Goal: Task Accomplishment & Management: Manage account settings

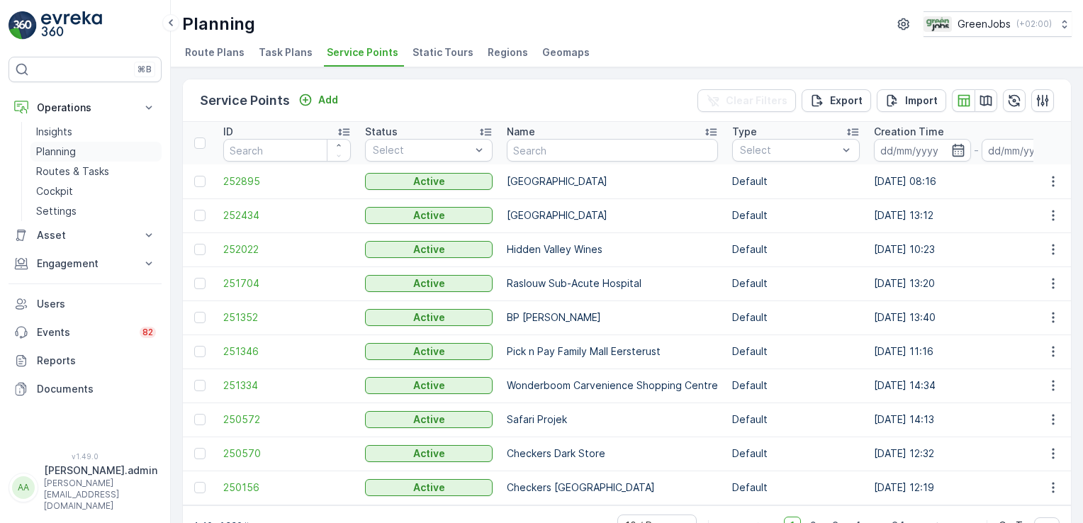
click at [83, 145] on link "Planning" at bounding box center [95, 152] width 131 height 20
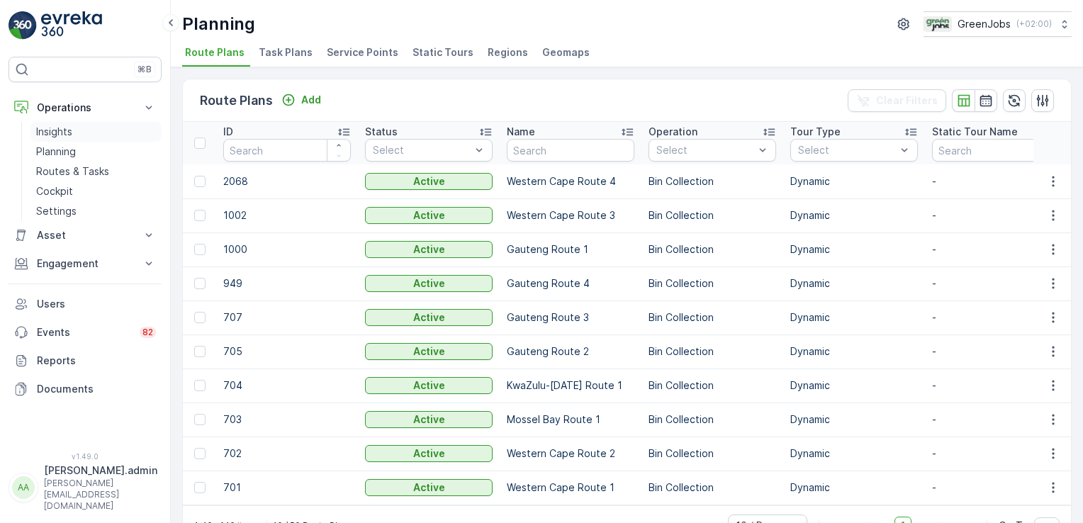
click at [93, 136] on link "Insights" at bounding box center [95, 132] width 131 height 20
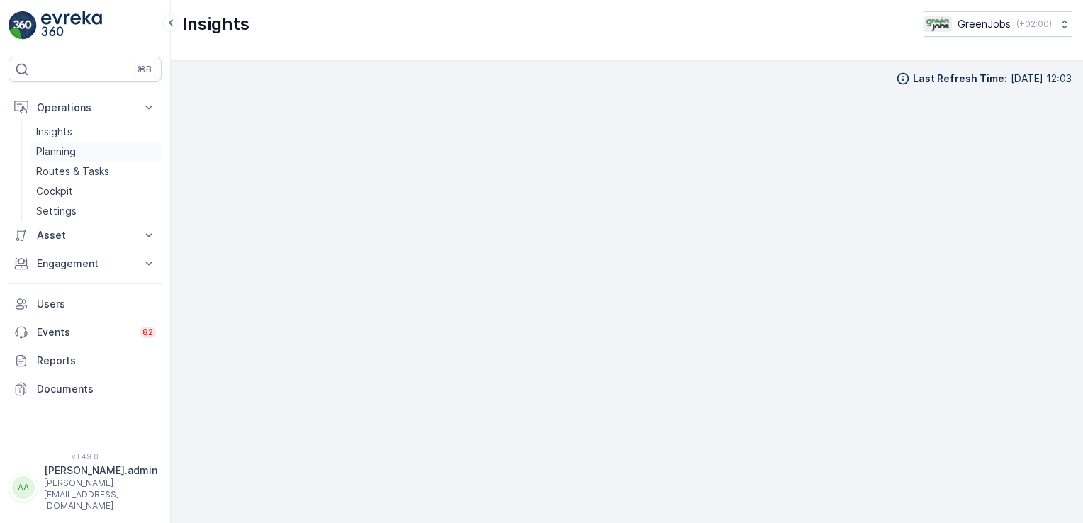
click at [52, 146] on p "Planning" at bounding box center [56, 152] width 40 height 14
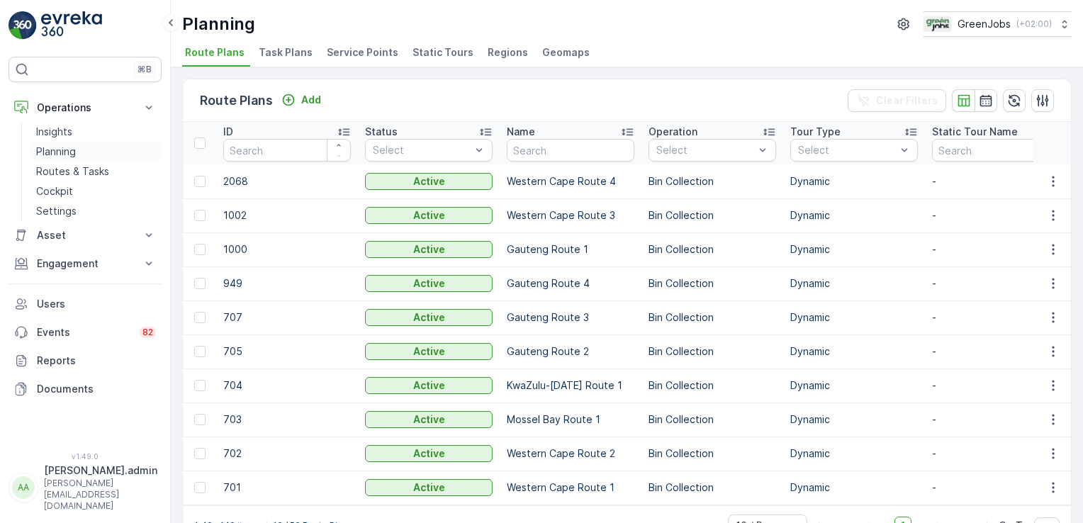
click at [79, 144] on link "Planning" at bounding box center [95, 152] width 131 height 20
click at [77, 145] on link "Planning" at bounding box center [95, 152] width 131 height 20
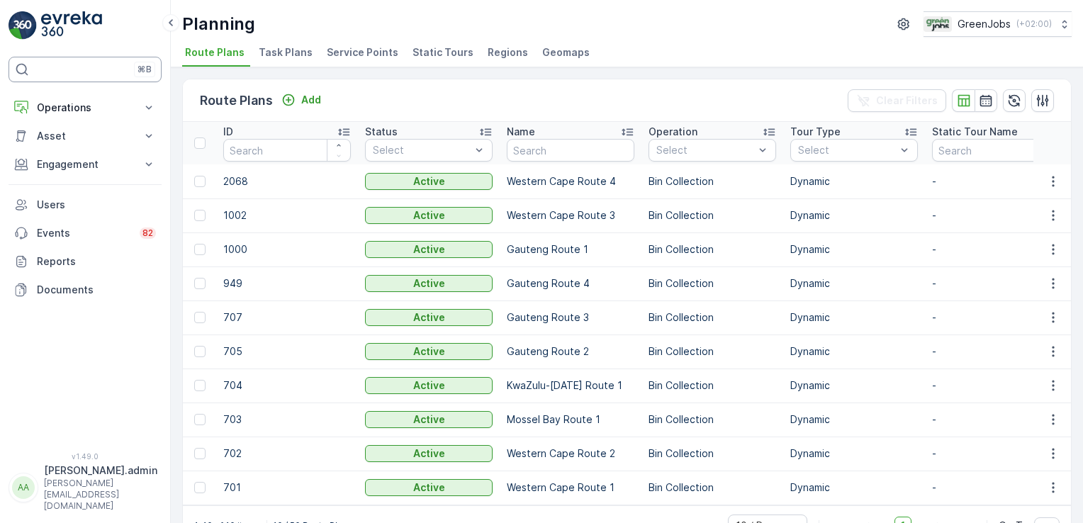
click at [147, 78] on div "⌘B" at bounding box center [85, 70] width 153 height 26
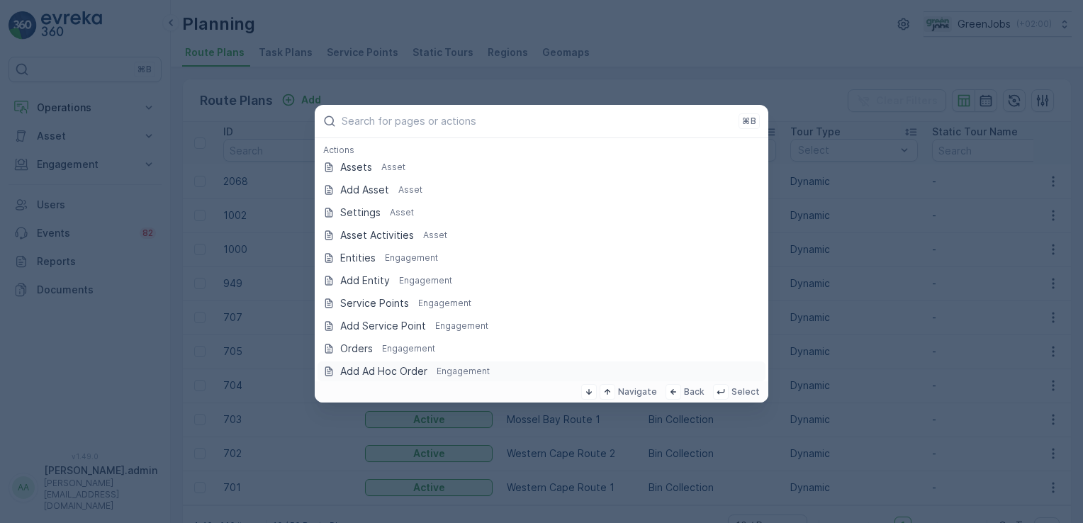
click at [695, 360] on div "Add Ad Hoc Order Engagement" at bounding box center [542, 371] width 454 height 23
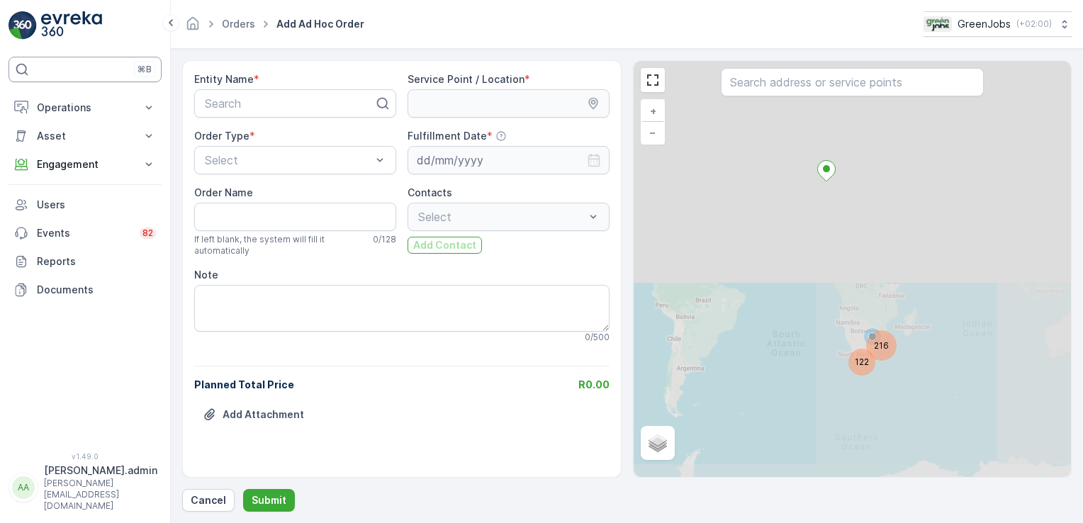
click at [125, 81] on div "⌘B" at bounding box center [85, 70] width 153 height 26
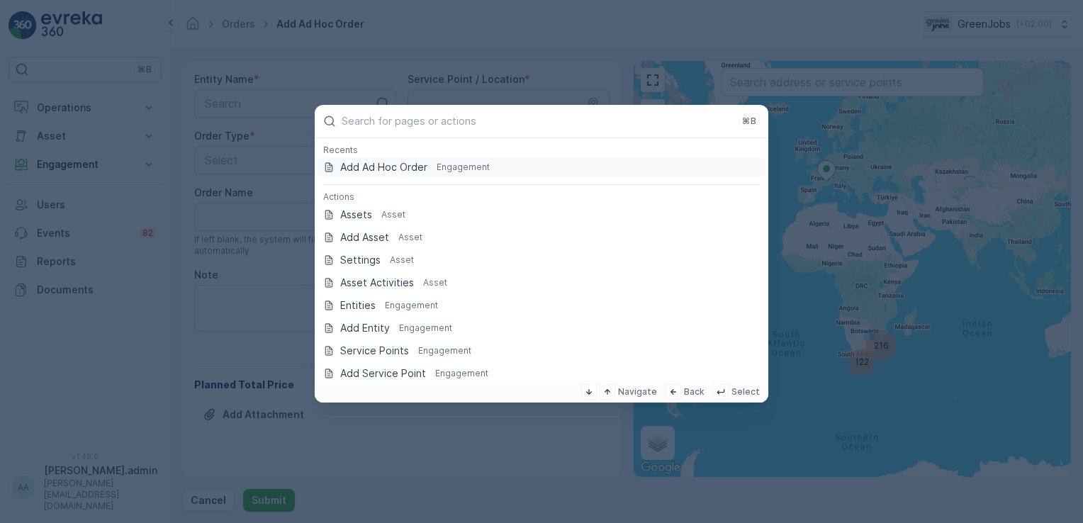
click at [785, 0] on html "⌘B Operations Insights Planning Routes & Tasks Cockpit Settings Asset Assets En…" at bounding box center [541, 261] width 1083 height 523
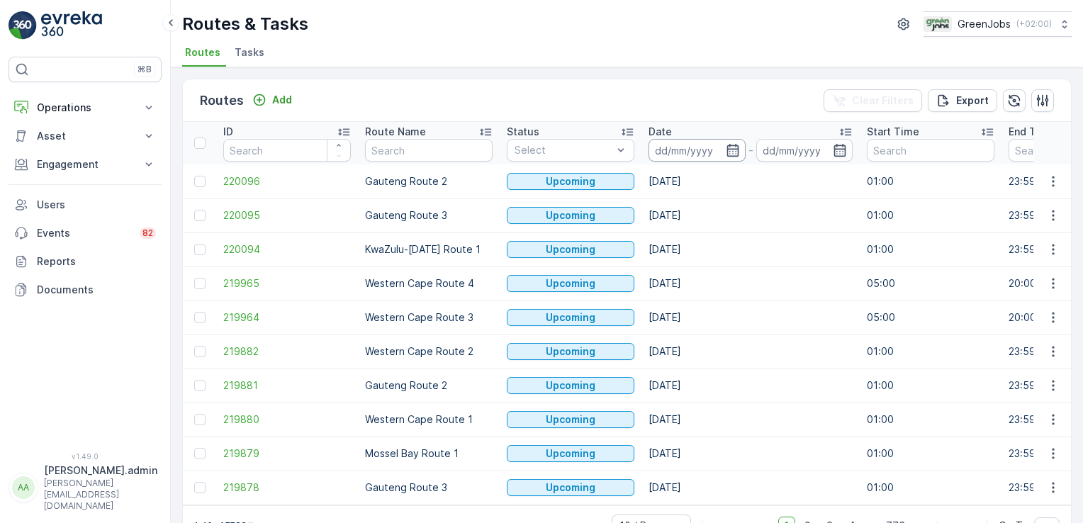
click at [681, 154] on input at bounding box center [697, 150] width 97 height 23
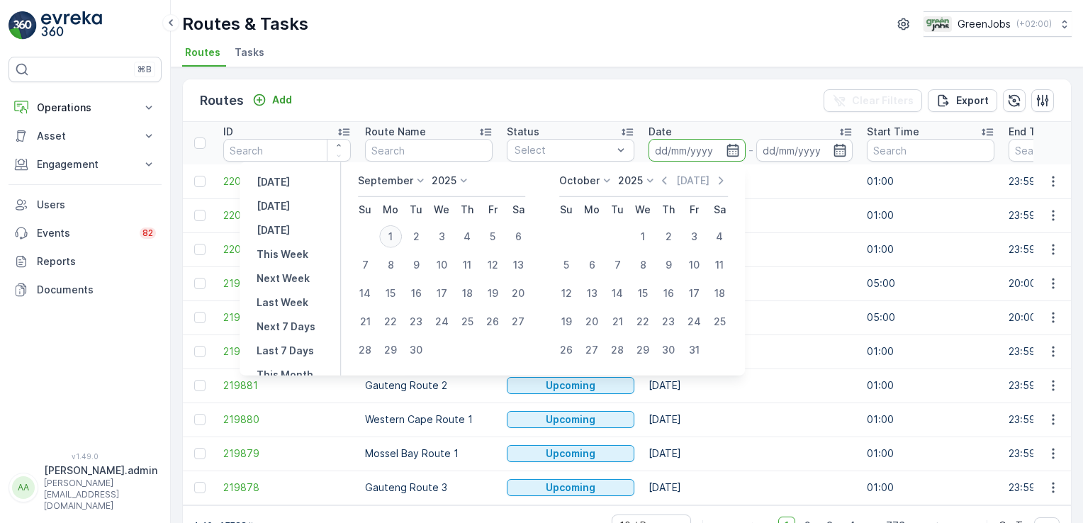
click at [388, 236] on div "1" at bounding box center [390, 236] width 23 height 23
type input "[DATE]"
click at [388, 236] on div "1" at bounding box center [390, 236] width 23 height 23
type input "[DATE]"
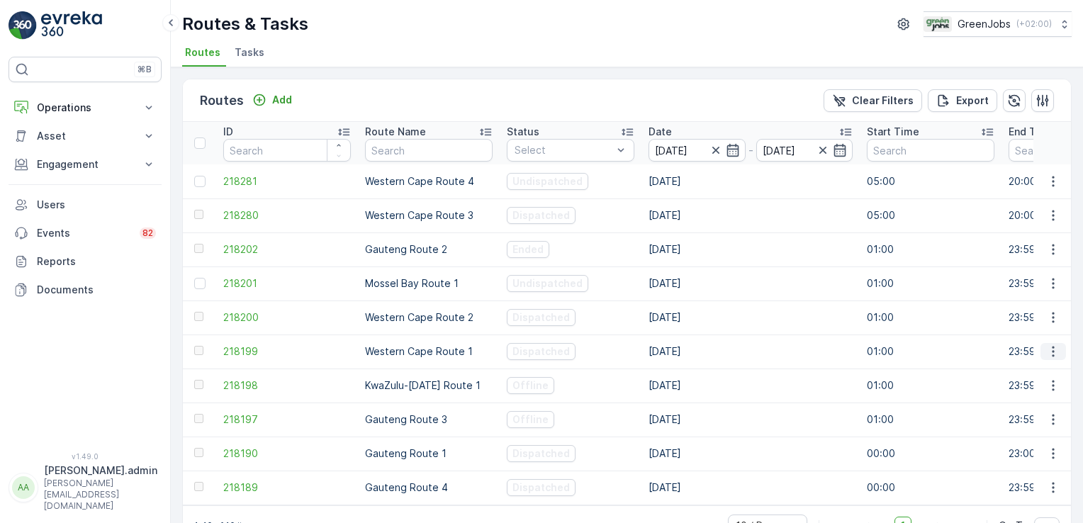
click at [1051, 352] on icon "button" at bounding box center [1053, 352] width 14 height 14
click at [1044, 376] on span "See More Details" at bounding box center [1028, 373] width 82 height 14
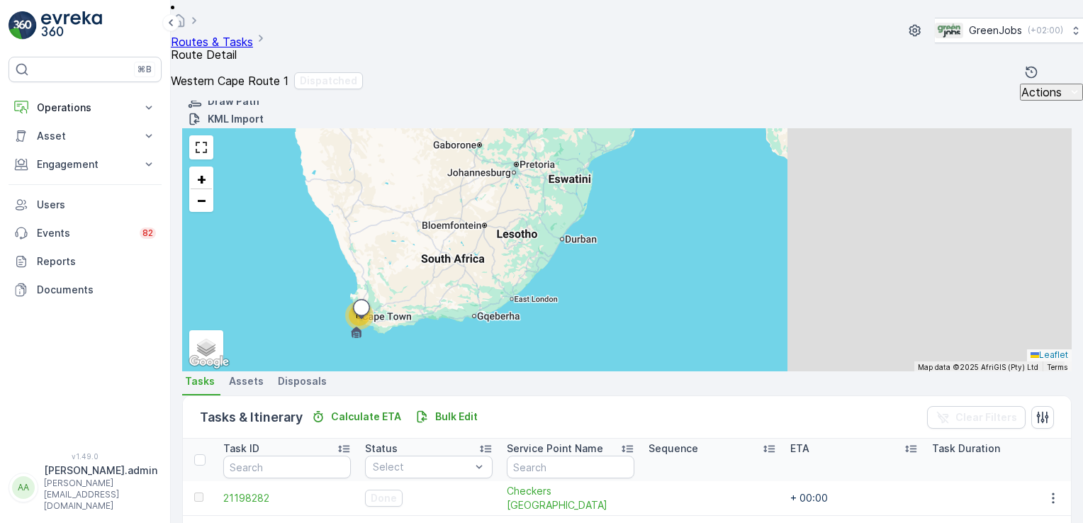
scroll to position [369, 0]
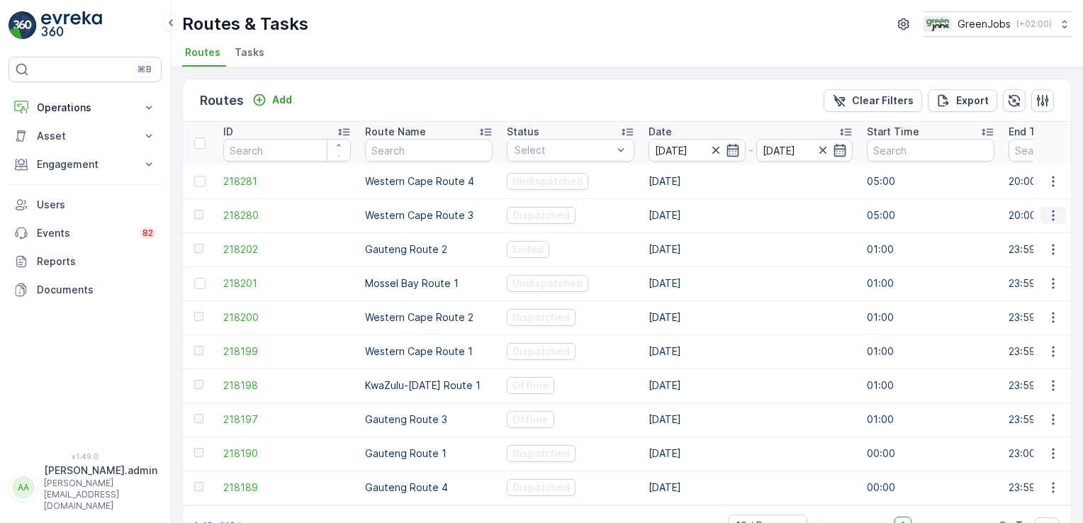
click at [1048, 209] on icon "button" at bounding box center [1053, 215] width 14 height 14
click at [1042, 230] on span "See More Details" at bounding box center [1028, 237] width 82 height 14
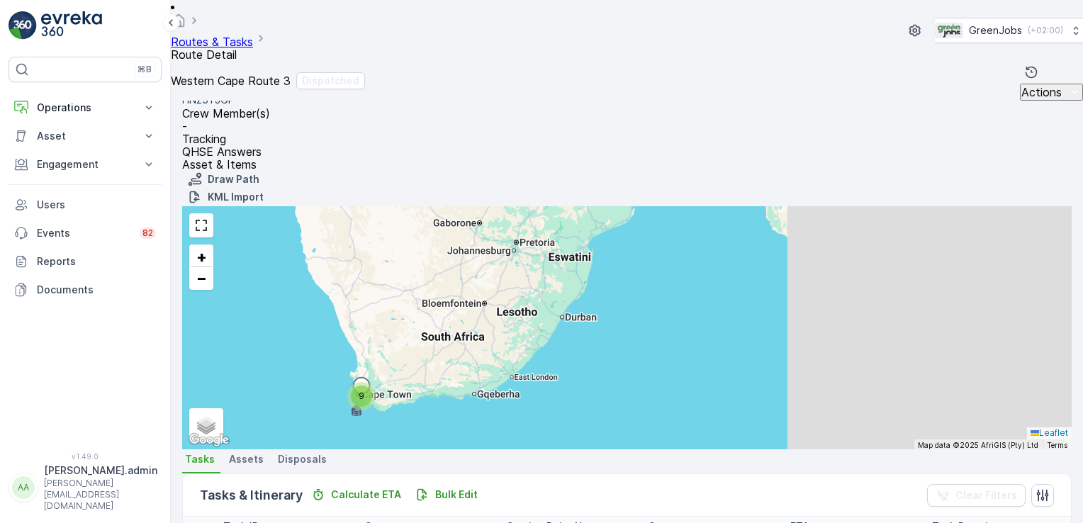
scroll to position [282, 0]
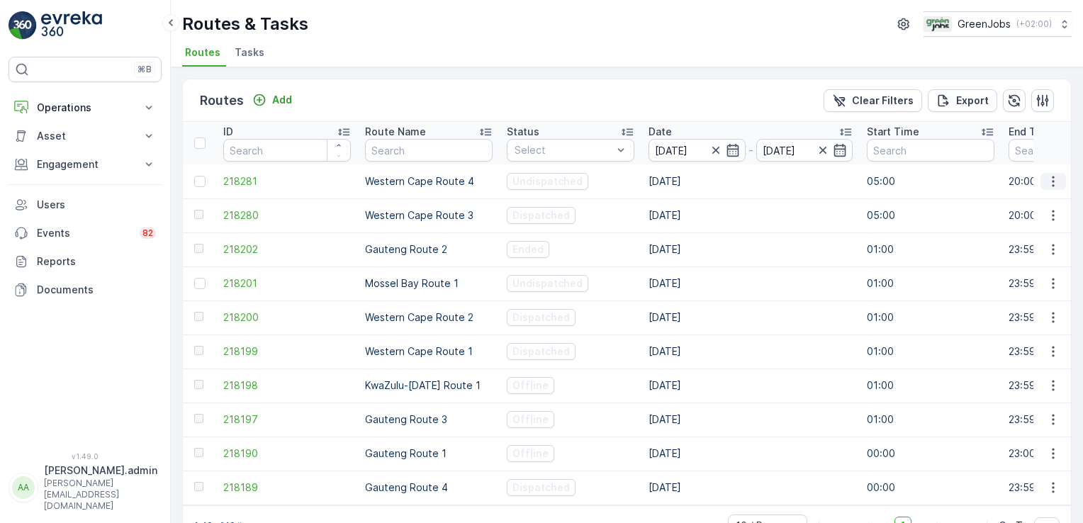
click at [1048, 184] on icon "button" at bounding box center [1053, 181] width 14 height 14
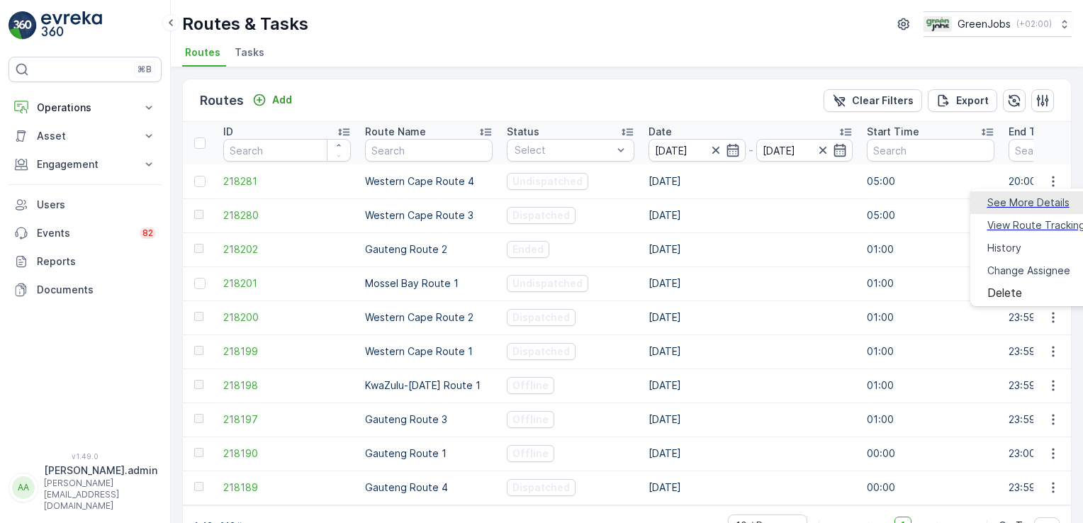
click at [1031, 202] on span "See More Details" at bounding box center [1028, 203] width 82 height 14
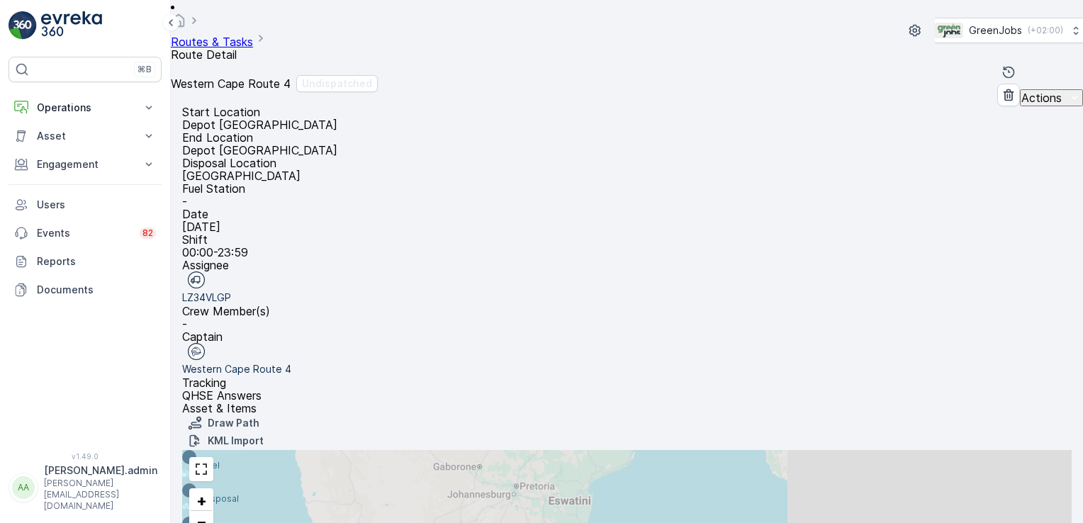
scroll to position [142, 0]
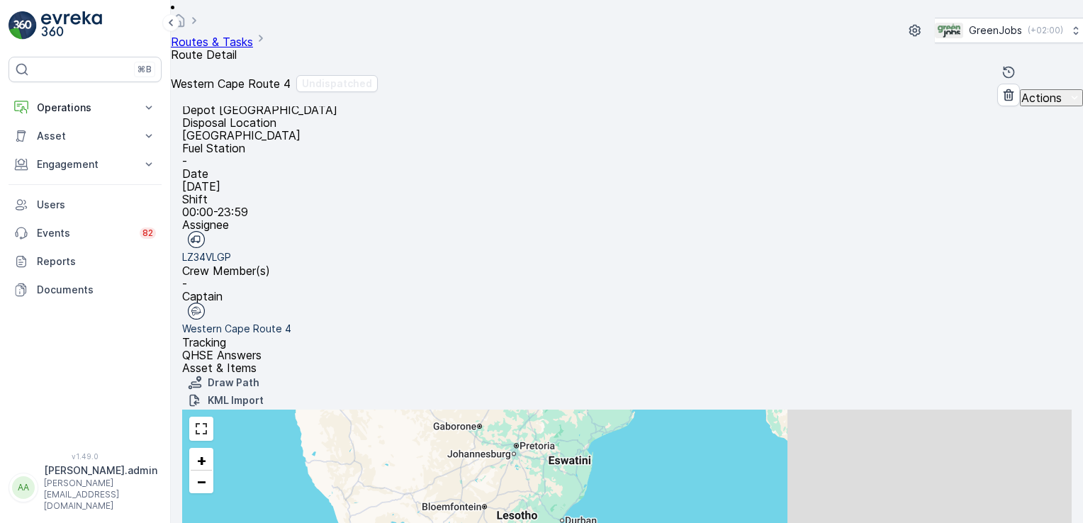
drag, startPoint x: 1079, startPoint y: 195, endPoint x: 1085, endPoint y: 284, distance: 89.5
click at [1082, 284] on html "⌘B Operations Insights Planning Routes & Tasks Cockpit Settings Asset Assets En…" at bounding box center [541, 261] width 1083 height 523
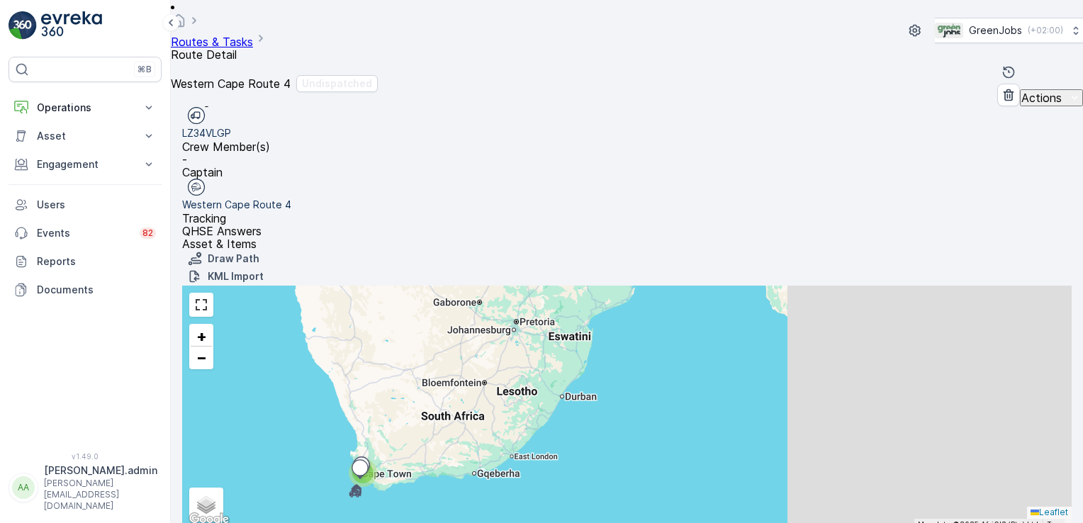
scroll to position [292, 0]
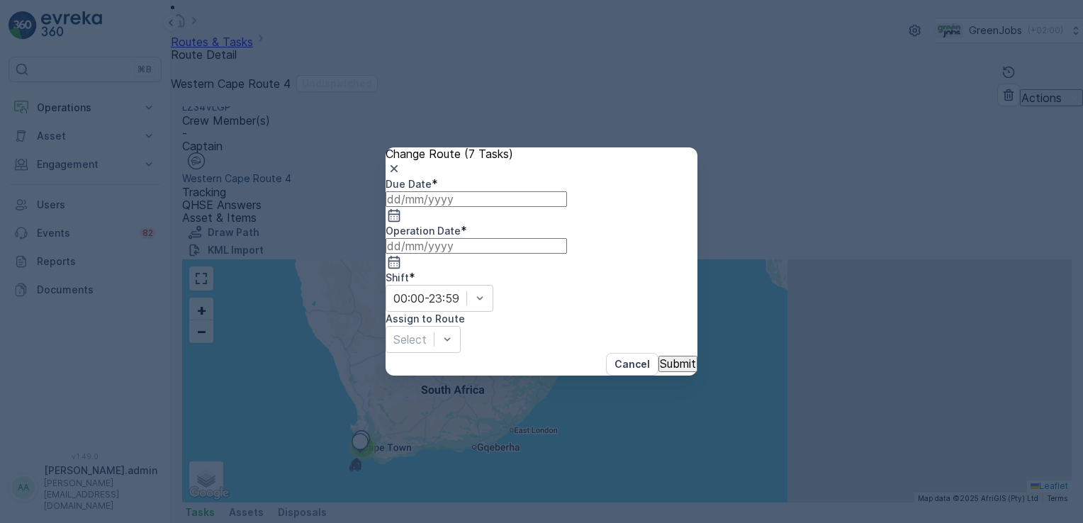
click at [455, 208] on div "Due Date * Operation Date * Shift * 00:00-23:59 Assign to Route Select" at bounding box center [542, 265] width 312 height 177
click at [432, 190] on label "Due Date" at bounding box center [409, 184] width 46 height 12
click at [438, 191] on span "*" at bounding box center [435, 184] width 6 height 14
click at [519, 191] on div "Due Date *" at bounding box center [542, 184] width 312 height 14
drag, startPoint x: 679, startPoint y: 143, endPoint x: 700, endPoint y: 140, distance: 21.6
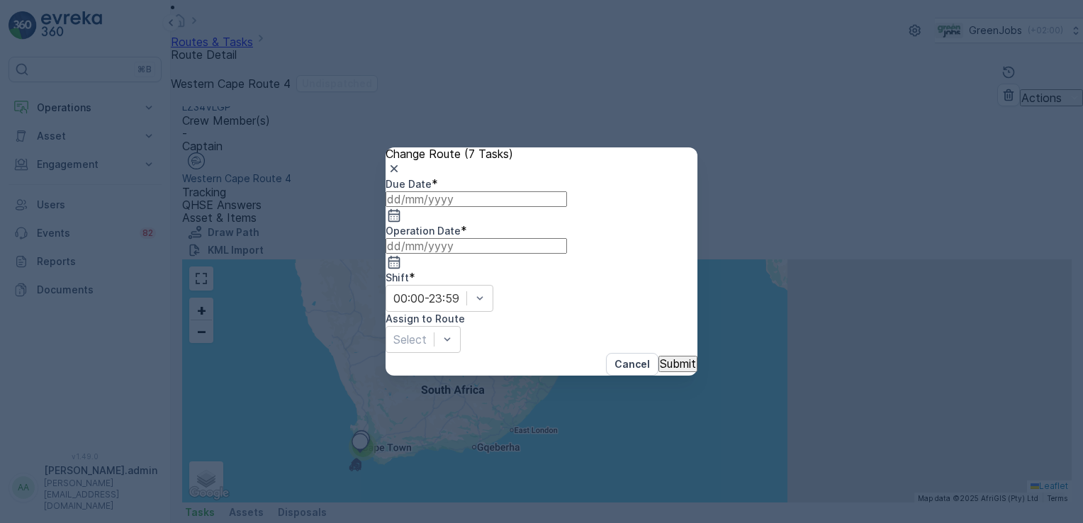
click at [700, 140] on div "Change Route (7 Tasks) Due Date * Operation Date * Shift * 00:00-23:59 Assign t…" at bounding box center [541, 261] width 1083 height 523
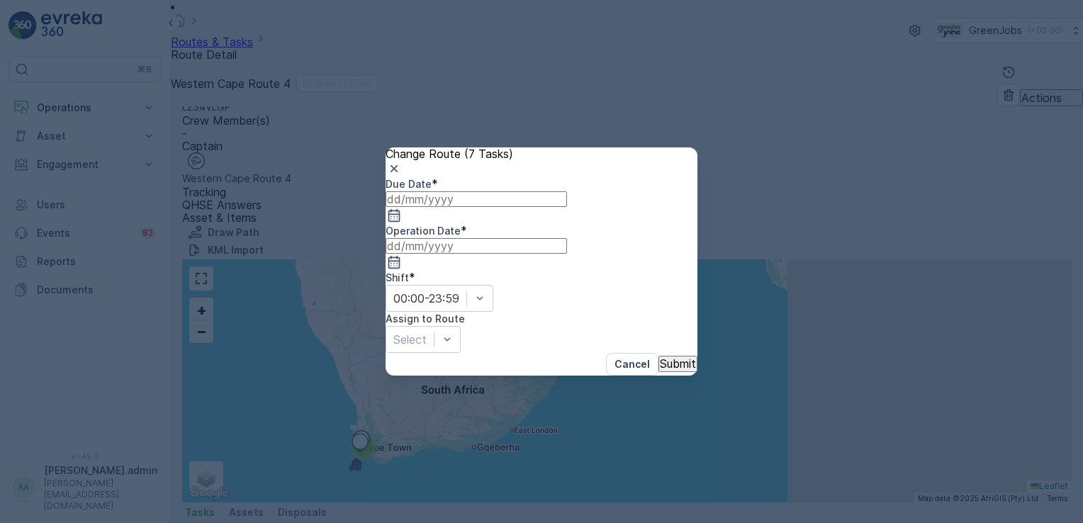
click at [432, 190] on label "Due Date" at bounding box center [409, 184] width 46 height 12
click at [655, 312] on div "Assign to Route" at bounding box center [542, 319] width 312 height 14
click at [601, 353] on div "Cancel Submit" at bounding box center [542, 364] width 312 height 23
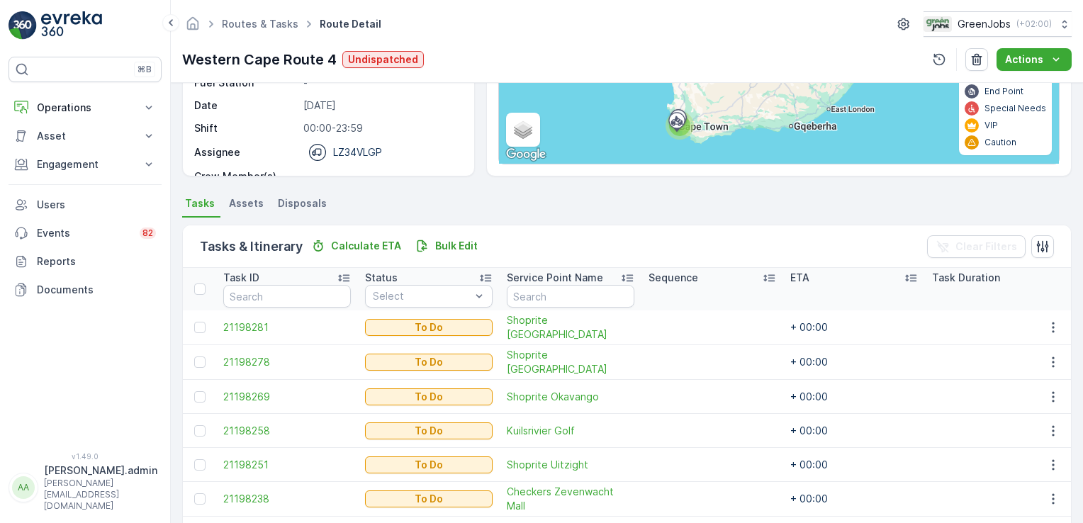
scroll to position [292, 0]
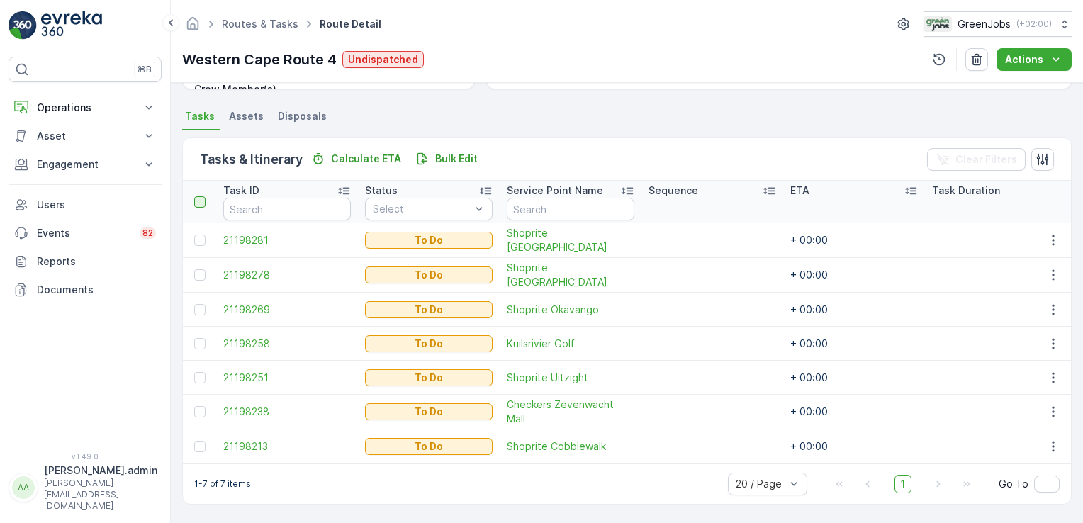
click at [202, 196] on div at bounding box center [199, 201] width 11 height 11
click at [202, 196] on input "checkbox" at bounding box center [202, 196] width 0 height 0
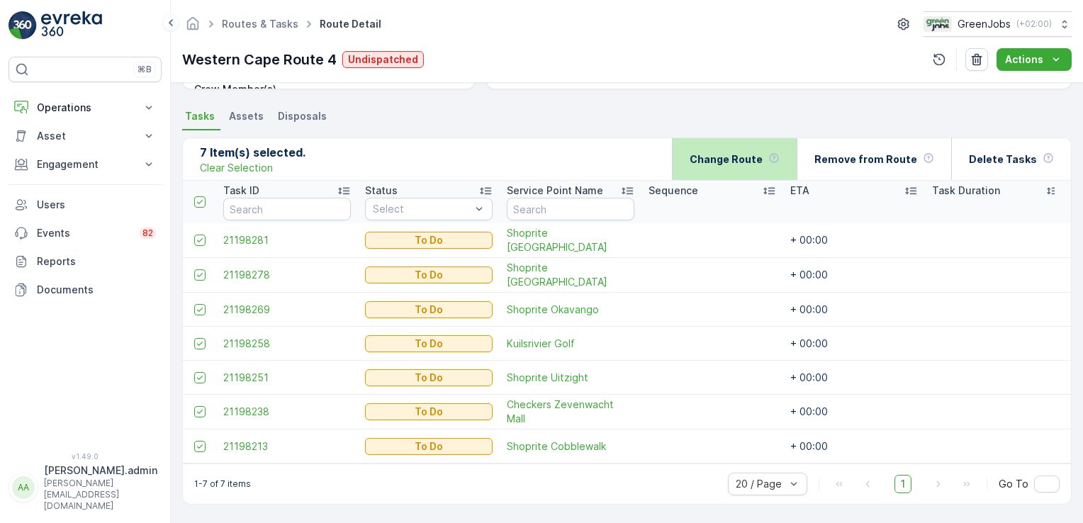
click at [729, 152] on p "Change Route" at bounding box center [726, 159] width 73 height 14
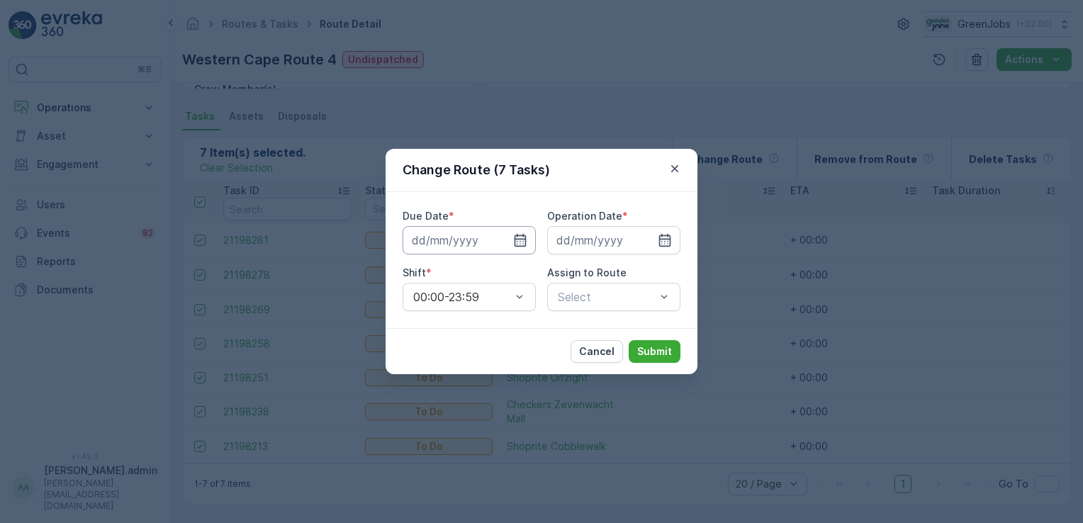
click at [455, 245] on input at bounding box center [469, 240] width 133 height 28
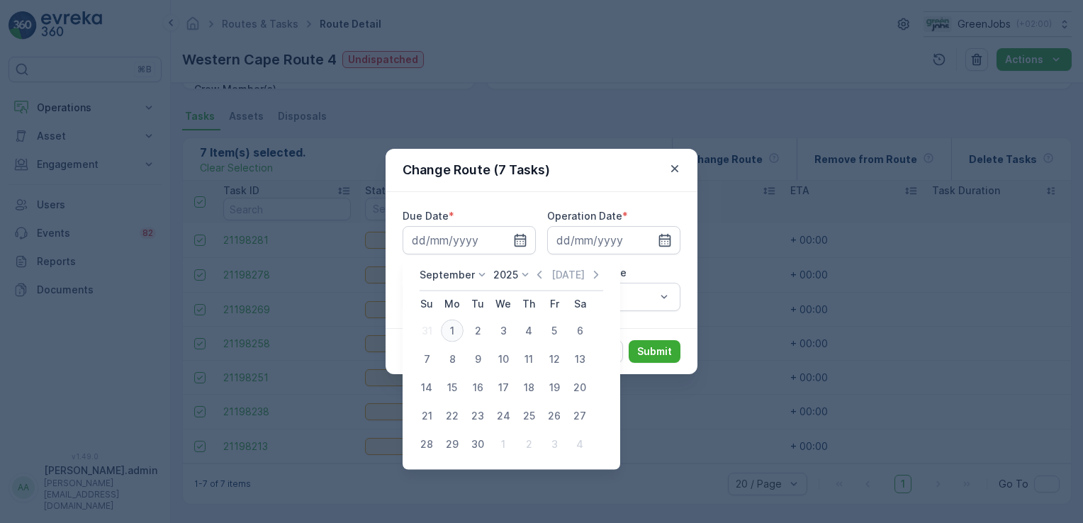
click at [458, 332] on div "1" at bounding box center [452, 331] width 23 height 23
type input "[DATE]"
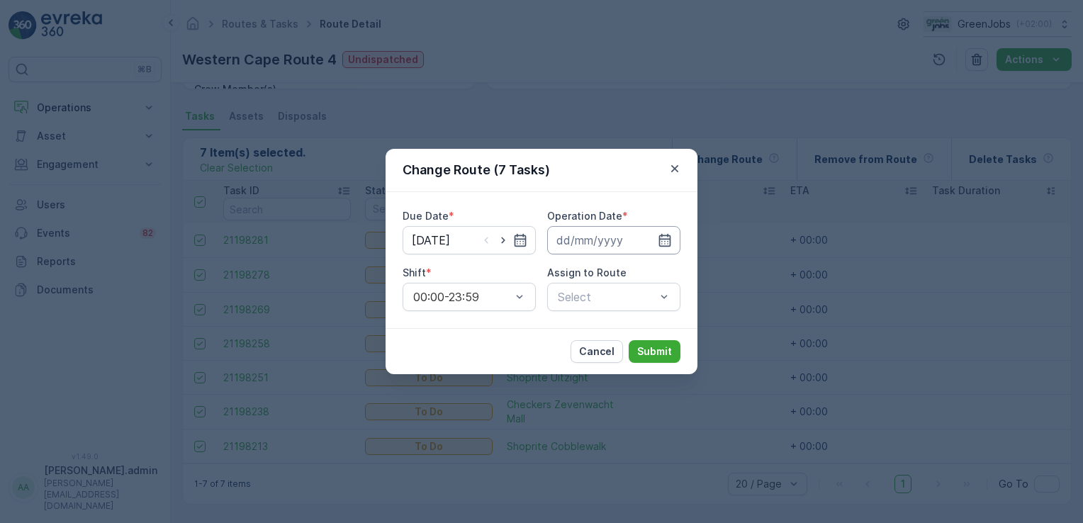
click at [579, 243] on input at bounding box center [613, 240] width 133 height 28
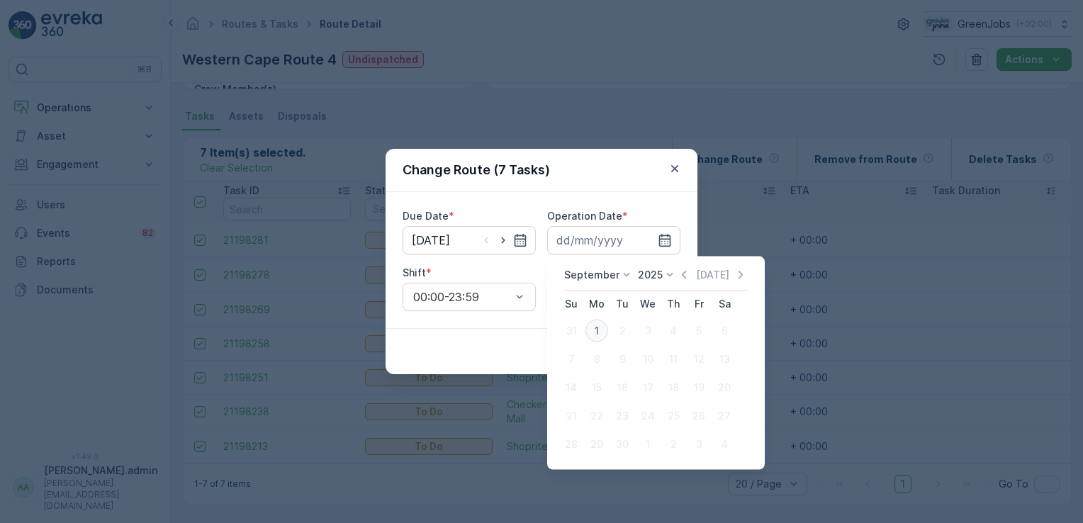
click at [597, 325] on div "1" at bounding box center [597, 331] width 23 height 23
type input "[DATE]"
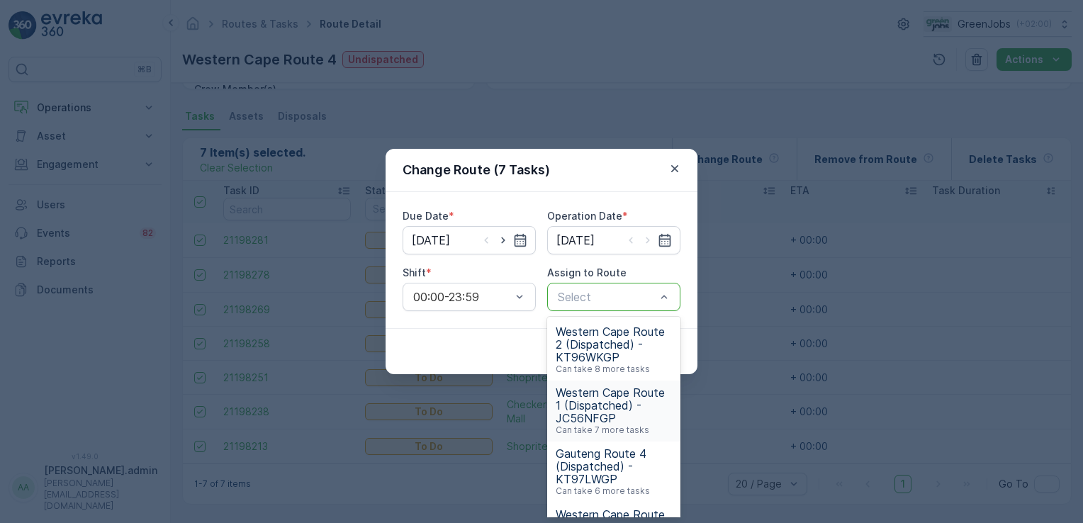
click at [615, 396] on span "Western Cape Route 1 (Dispatched) - JC56NFGP" at bounding box center [614, 405] width 116 height 38
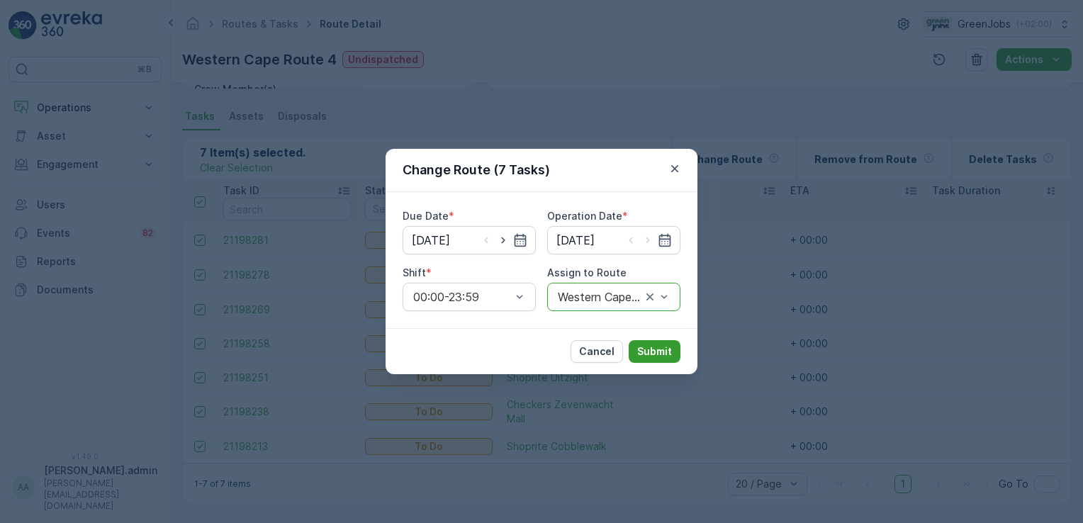
click at [661, 348] on p "Submit" at bounding box center [654, 352] width 35 height 14
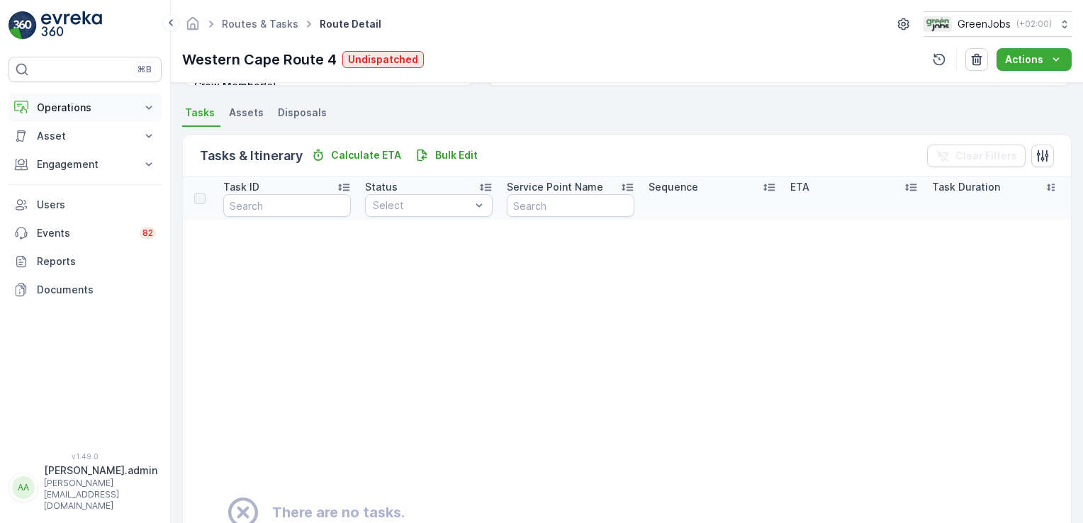
click at [122, 108] on p "Operations" at bounding box center [85, 108] width 96 height 14
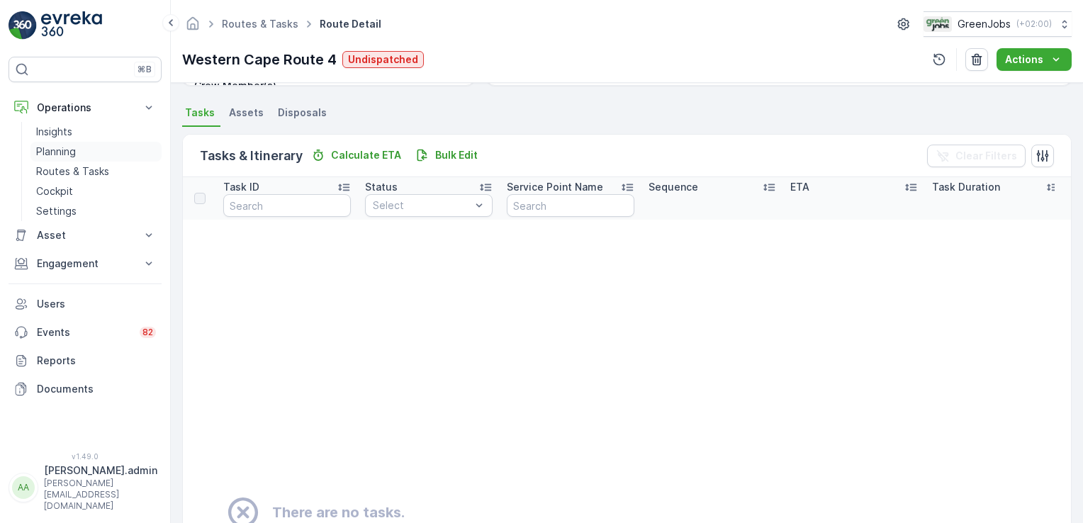
click at [65, 147] on p "Planning" at bounding box center [56, 152] width 40 height 14
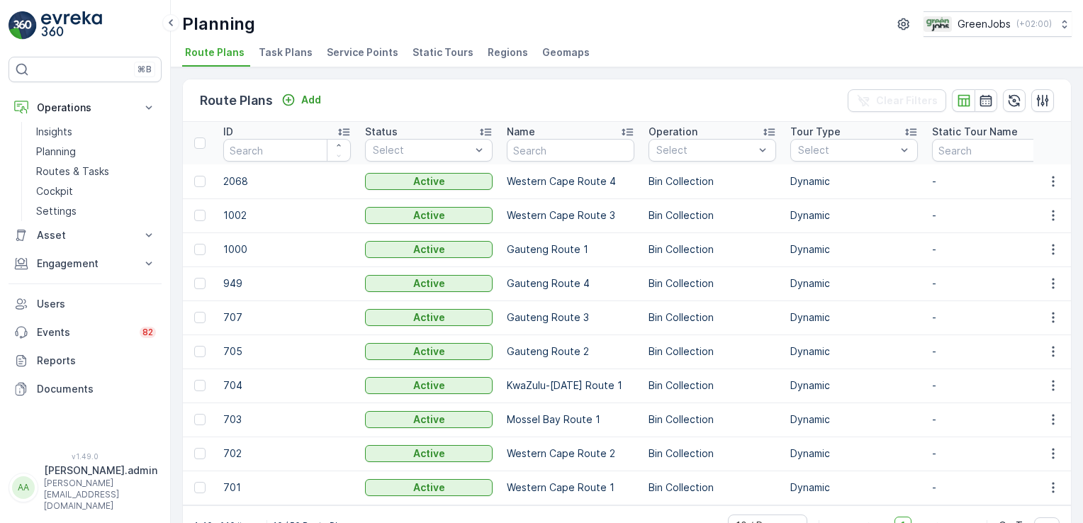
click at [369, 50] on span "Service Points" at bounding box center [363, 52] width 72 height 14
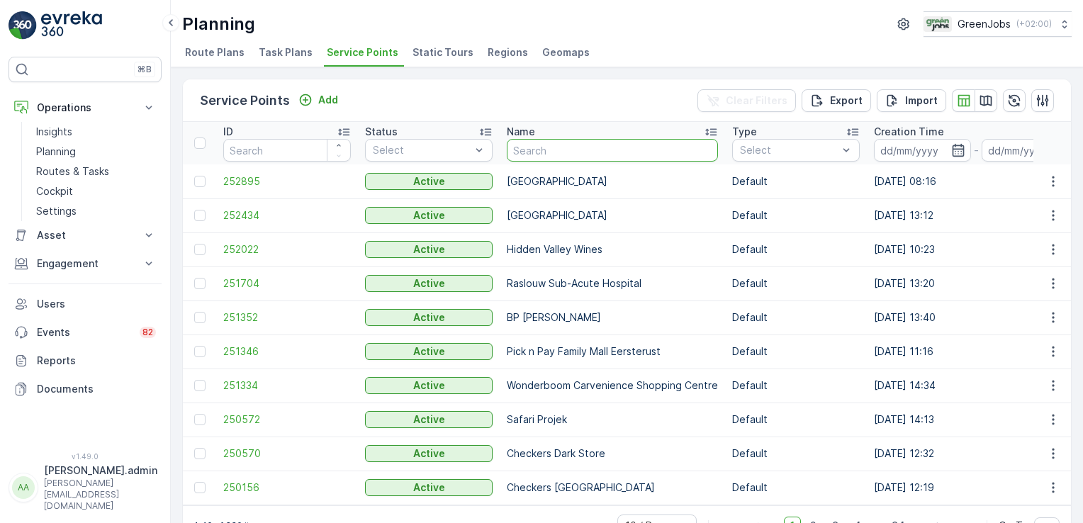
click at [539, 157] on input "text" at bounding box center [612, 150] width 211 height 23
type input "vivini"
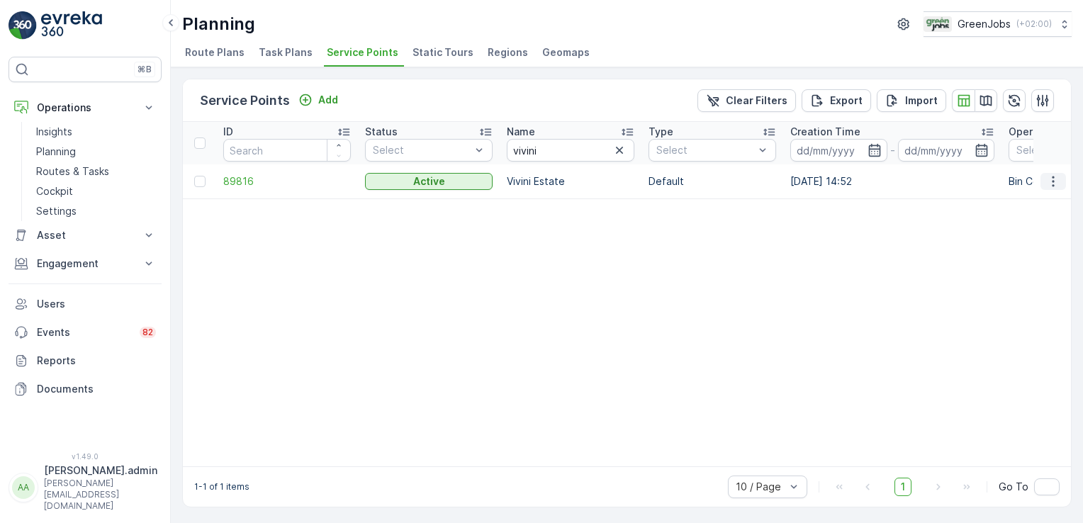
click at [1046, 176] on icon "button" at bounding box center [1053, 181] width 14 height 14
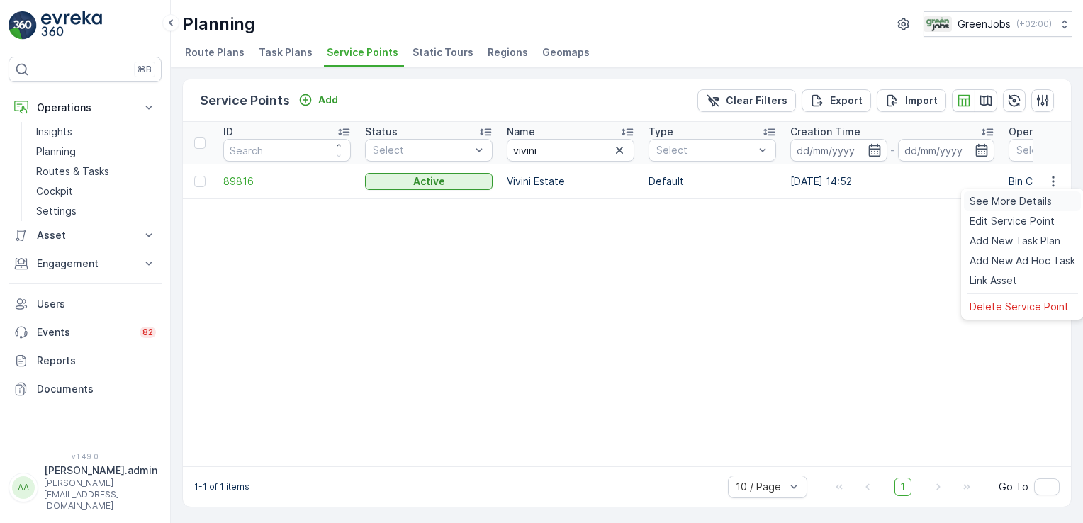
click at [1027, 201] on span "See More Details" at bounding box center [1011, 201] width 82 height 14
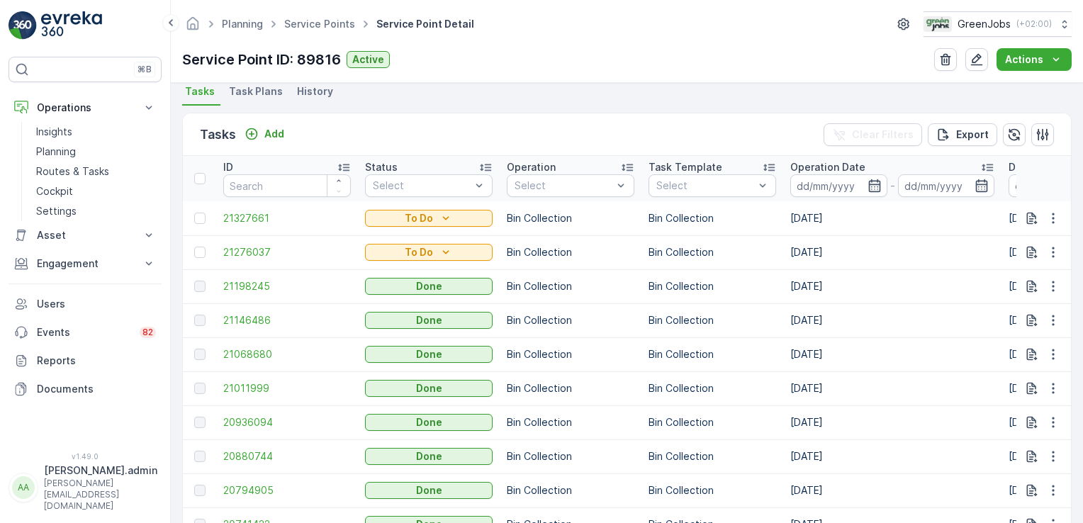
scroll to position [379, 0]
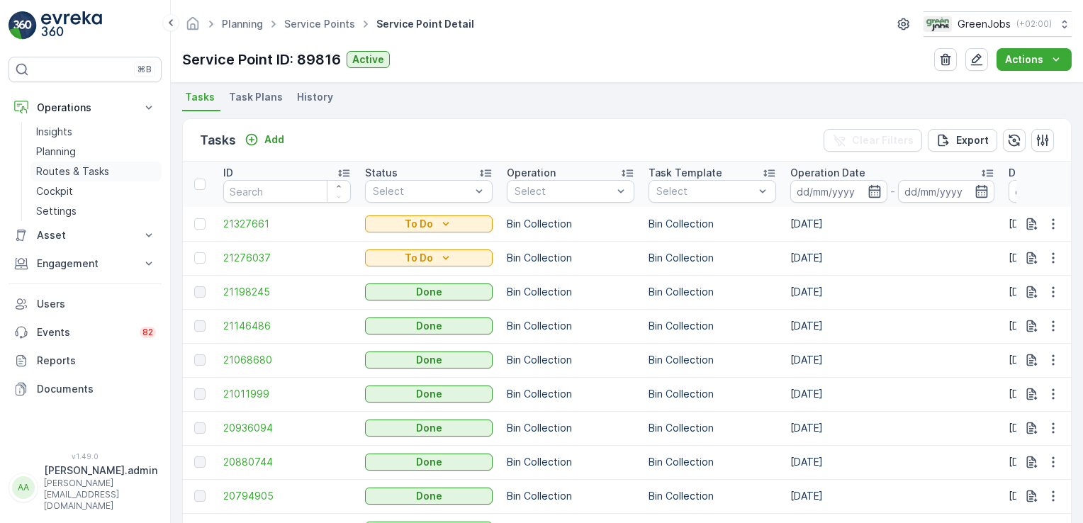
click at [86, 170] on p "Routes & Tasks" at bounding box center [72, 171] width 73 height 14
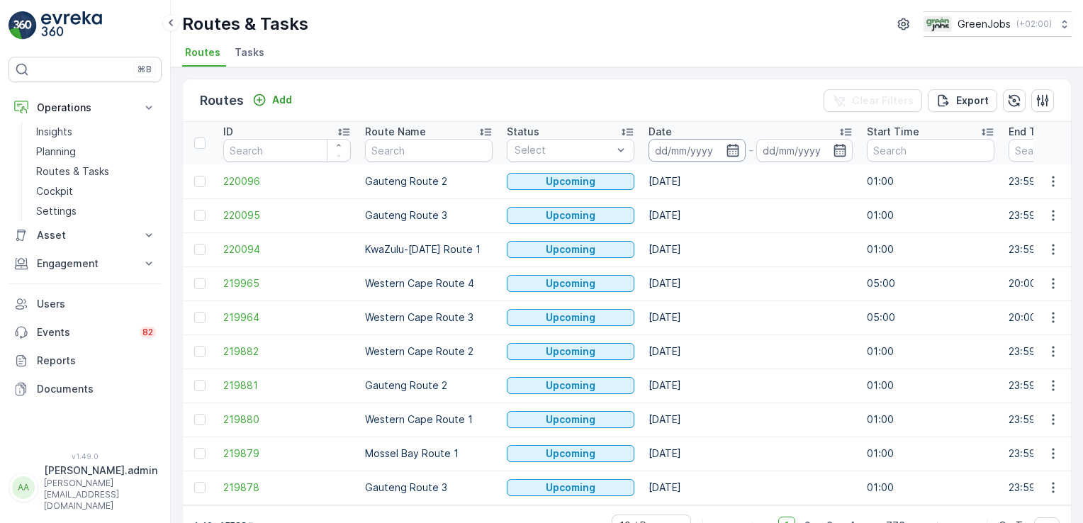
click at [684, 149] on input at bounding box center [697, 150] width 97 height 23
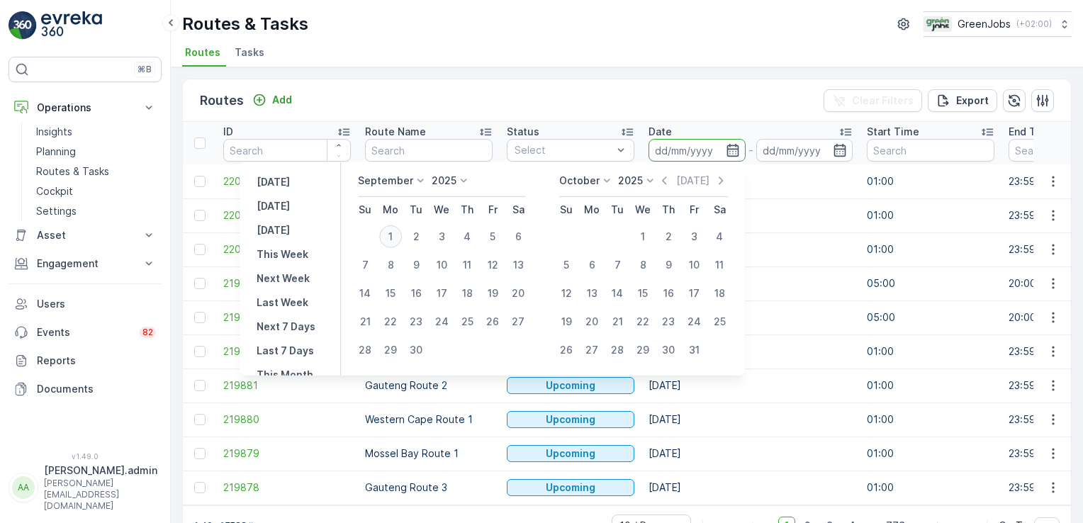
click at [393, 235] on div "1" at bounding box center [390, 236] width 23 height 23
type input "[DATE]"
click at [393, 235] on div "1" at bounding box center [390, 236] width 23 height 23
type input "[DATE]"
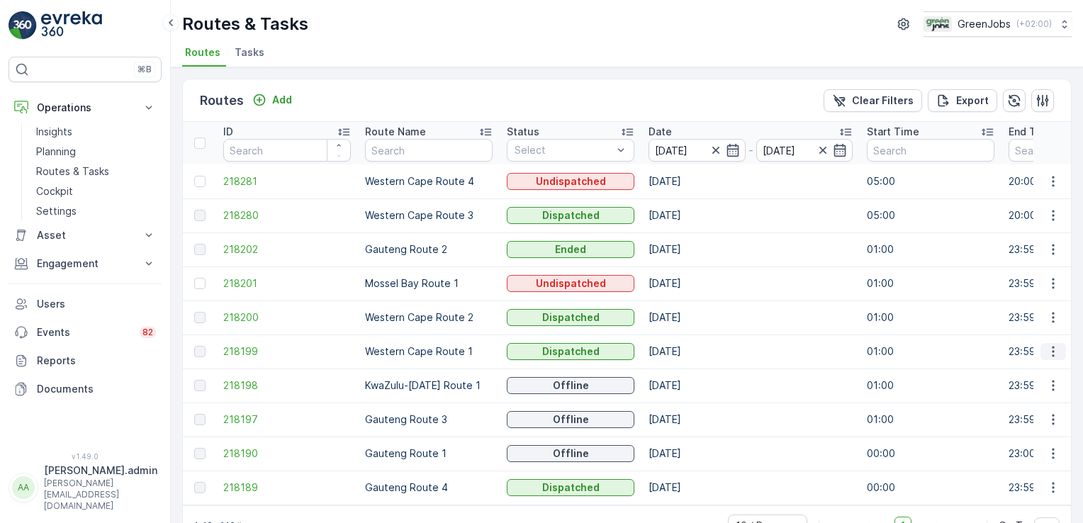
click at [1049, 348] on icon "button" at bounding box center [1053, 352] width 14 height 14
click at [1022, 373] on span "See More Details" at bounding box center [1020, 371] width 82 height 14
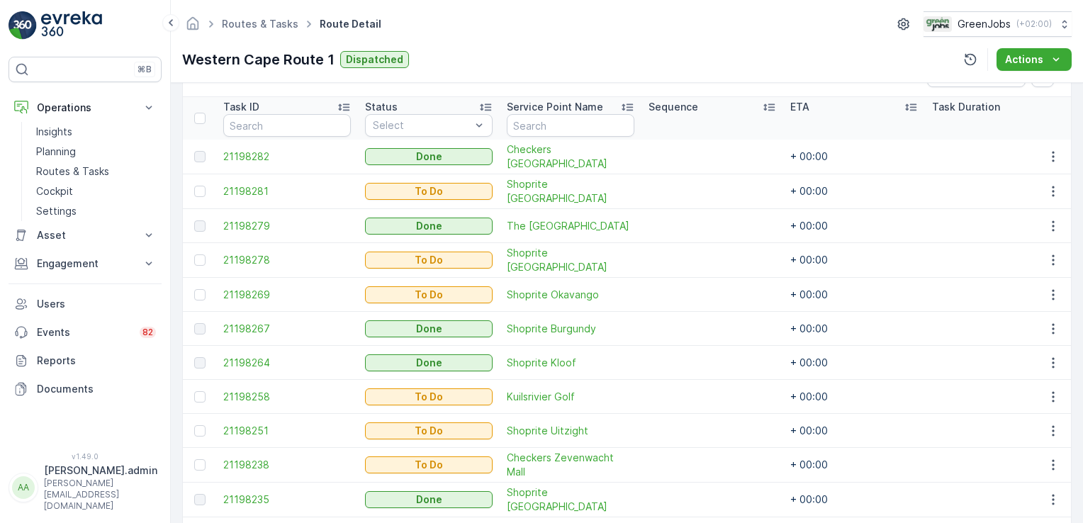
scroll to position [436, 0]
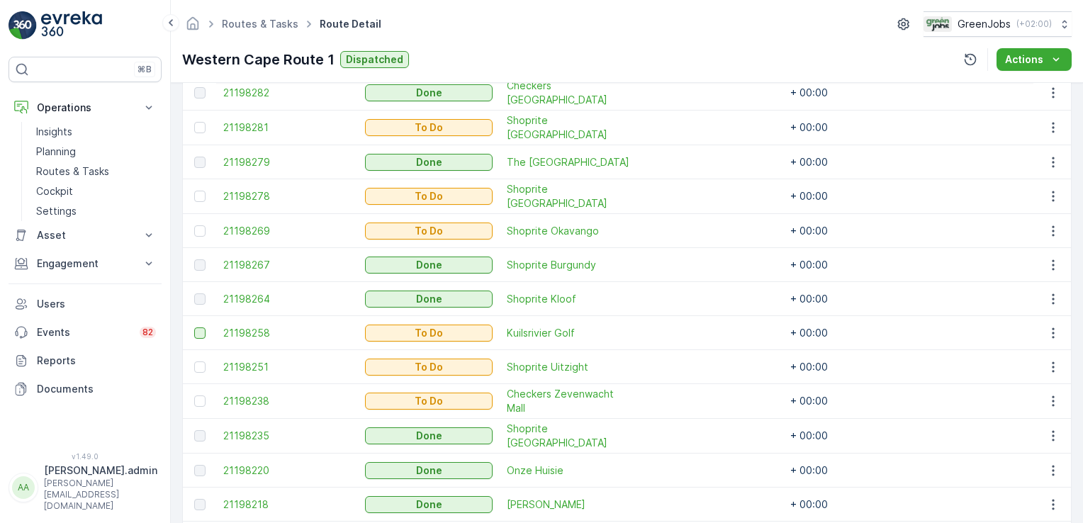
click at [198, 330] on div at bounding box center [199, 333] width 11 height 11
click at [194, 328] on input "checkbox" at bounding box center [194, 328] width 0 height 0
click at [196, 364] on div at bounding box center [199, 367] width 11 height 11
click at [194, 362] on input "checkbox" at bounding box center [194, 362] width 0 height 0
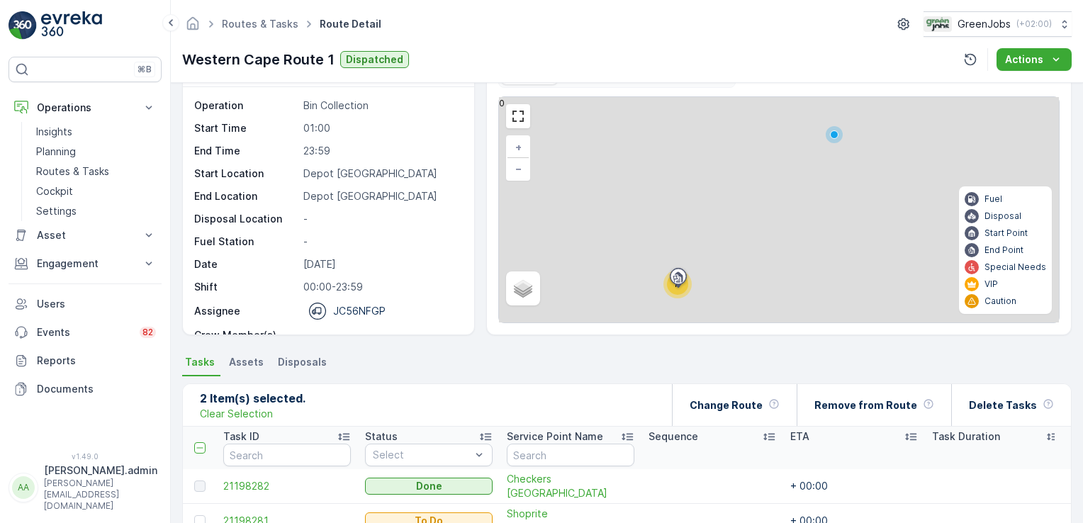
scroll to position [26, 0]
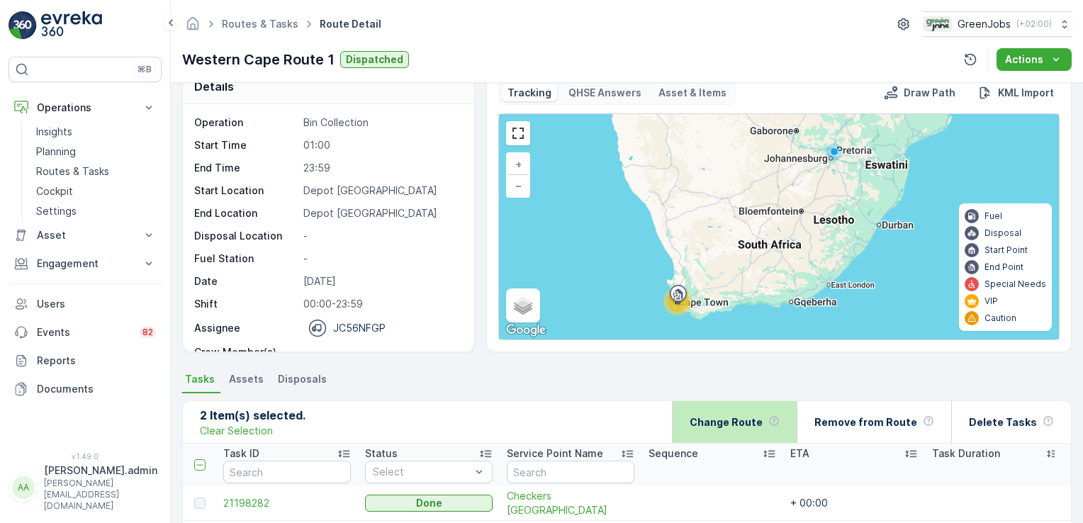
click at [739, 419] on p "Change Route" at bounding box center [726, 422] width 73 height 14
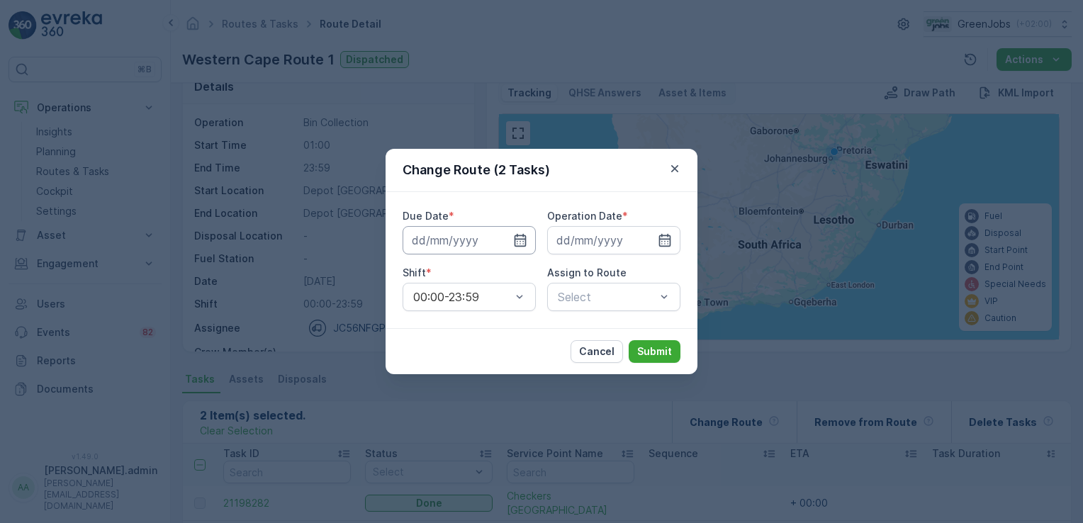
click at [454, 234] on input at bounding box center [469, 240] width 133 height 28
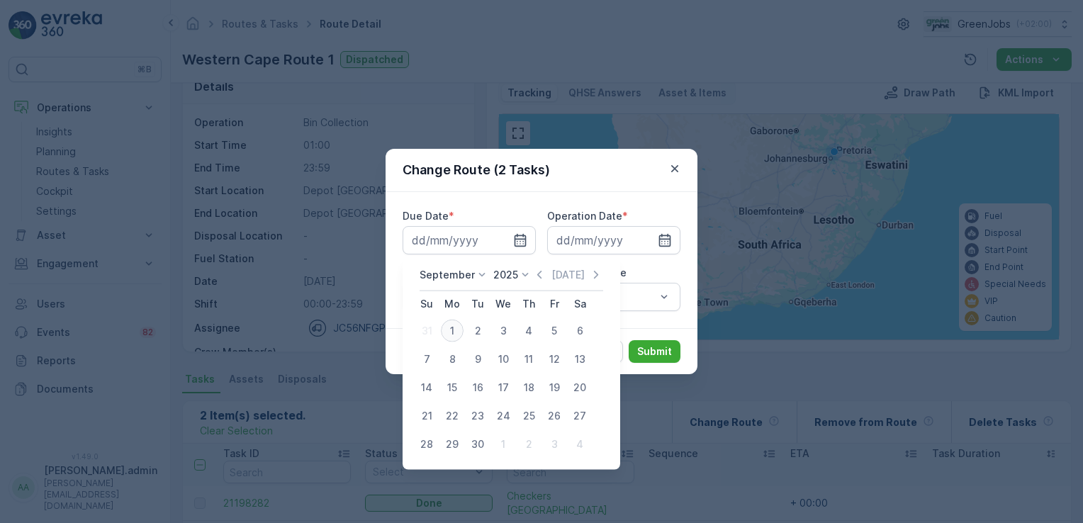
click at [454, 328] on div "1" at bounding box center [452, 331] width 23 height 23
type input "[DATE]"
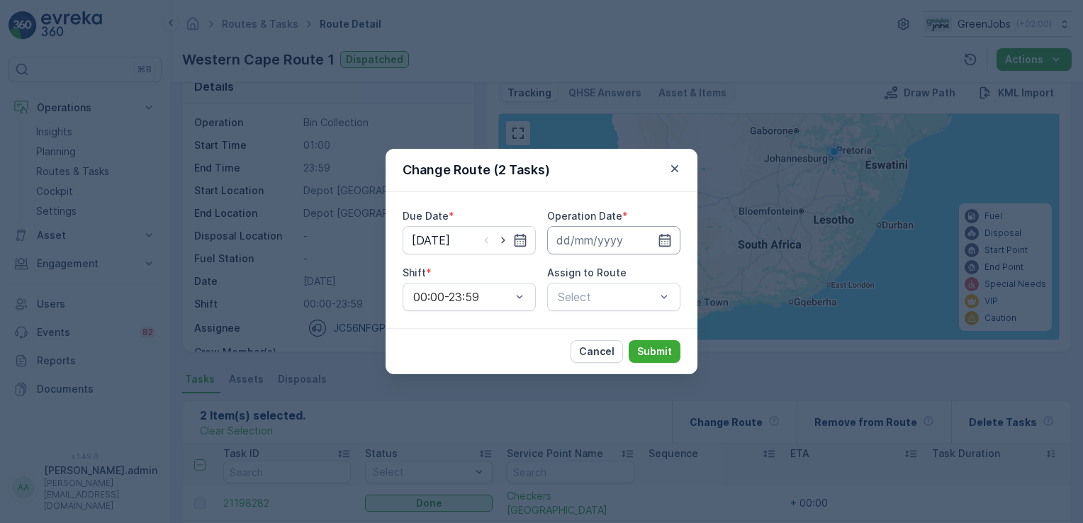
click at [560, 245] on input at bounding box center [613, 240] width 133 height 28
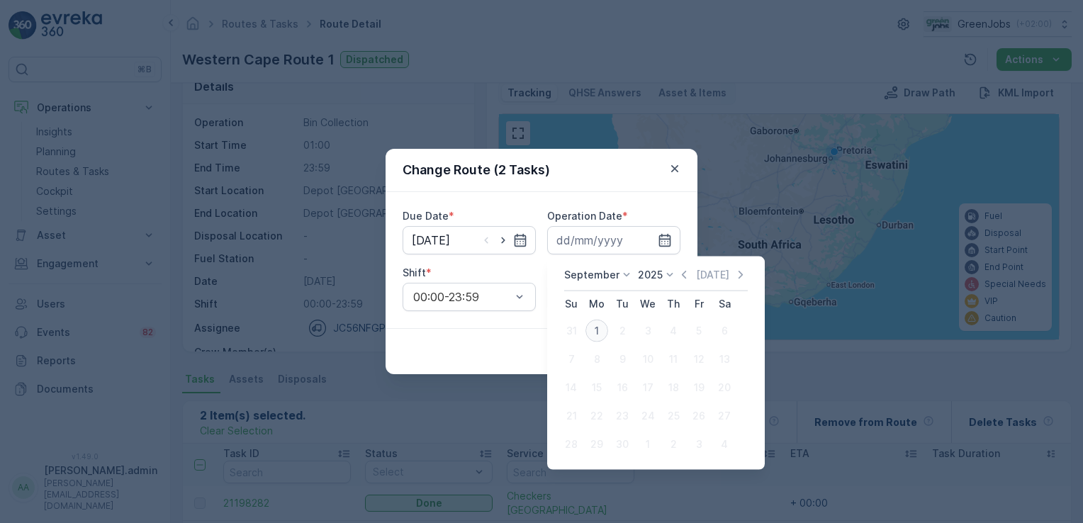
click at [593, 332] on div "1" at bounding box center [597, 331] width 23 height 23
type input "[DATE]"
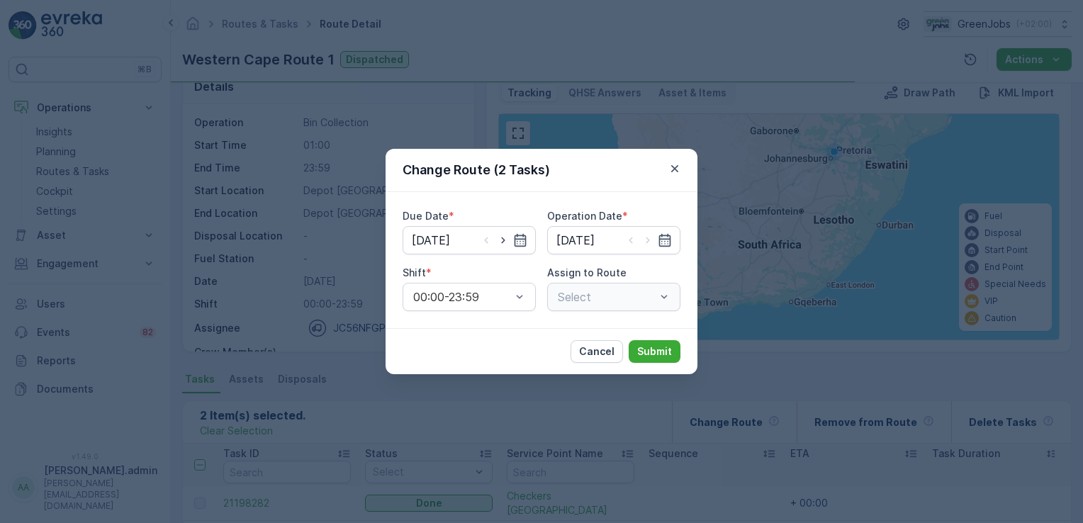
click at [655, 302] on div "Select" at bounding box center [613, 297] width 133 height 28
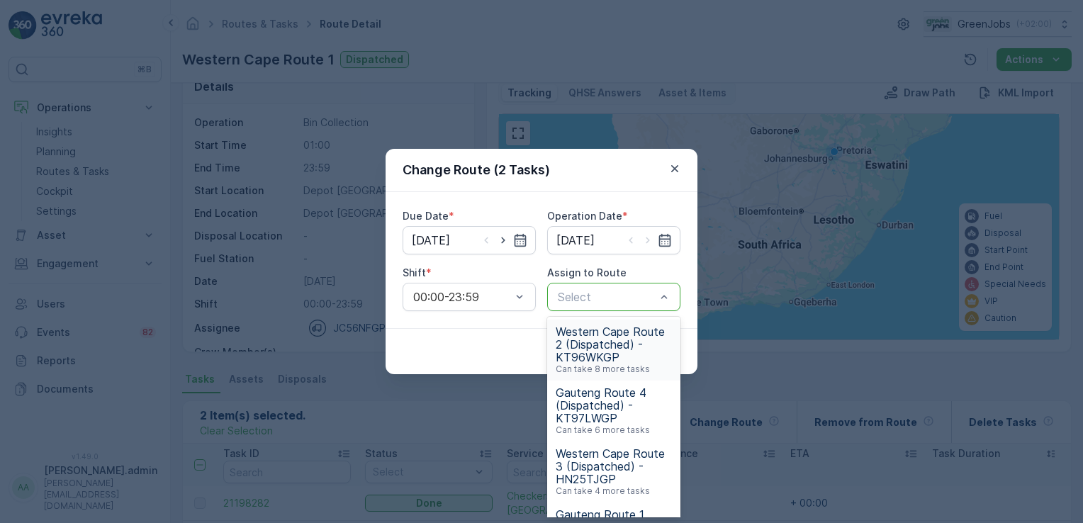
click at [620, 342] on span "Western Cape Route 2 (Dispatched) - KT96WKGP" at bounding box center [614, 344] width 116 height 38
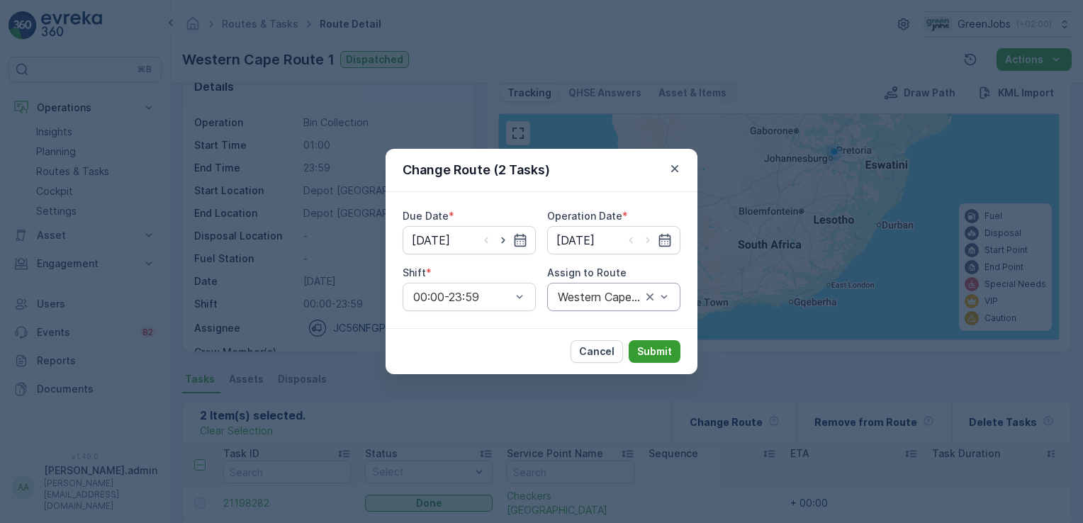
click at [654, 351] on p "Submit" at bounding box center [654, 352] width 35 height 14
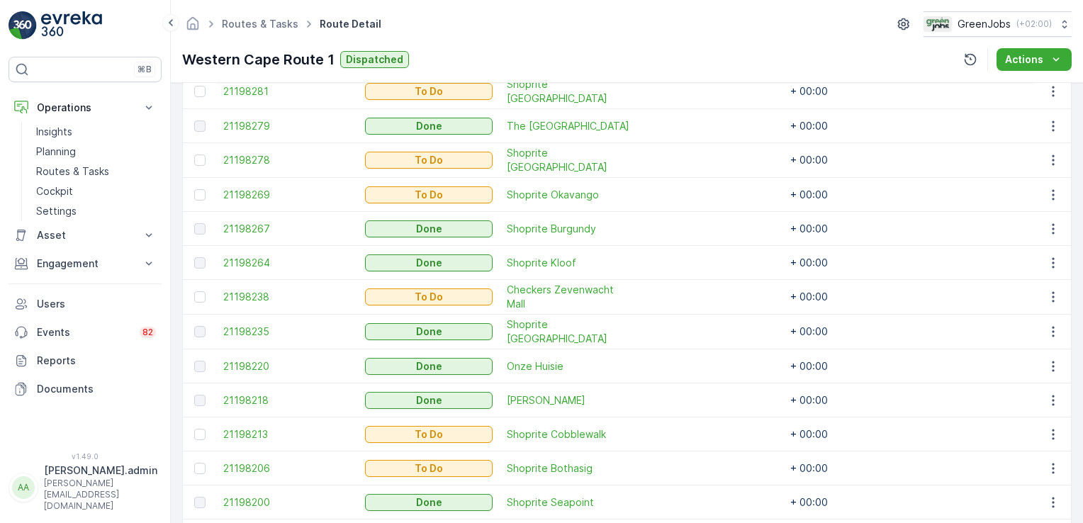
scroll to position [539, 0]
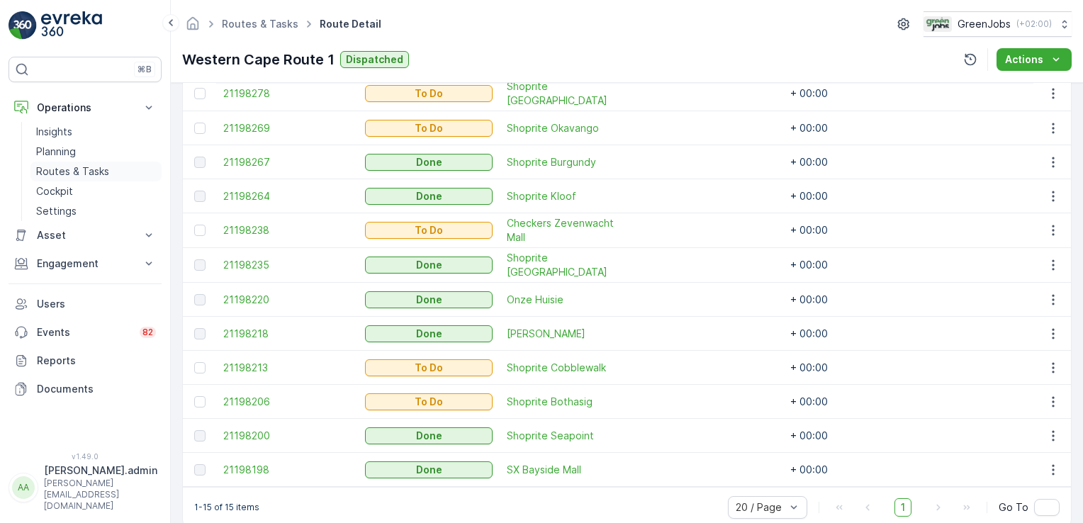
click at [72, 172] on p "Routes & Tasks" at bounding box center [72, 171] width 73 height 14
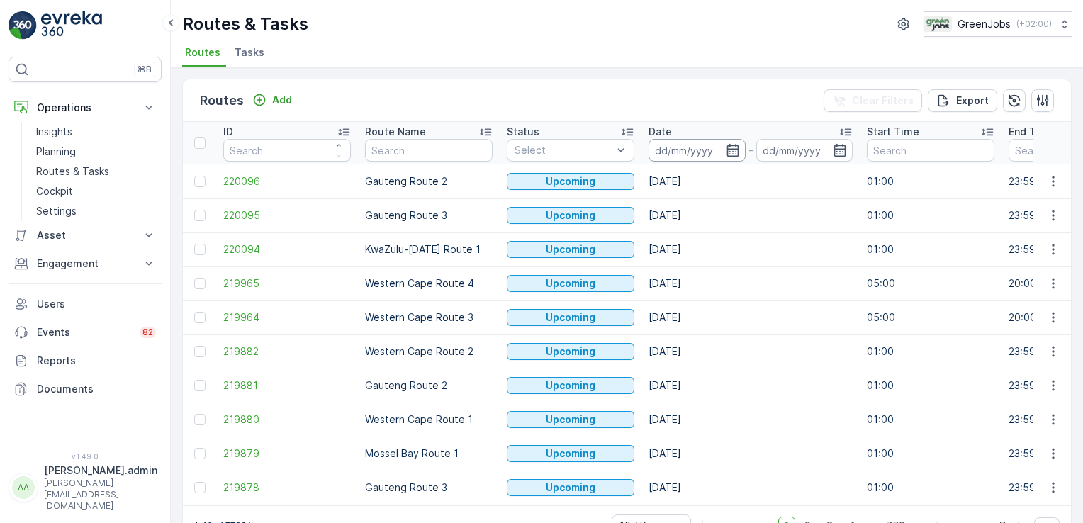
click at [664, 145] on input at bounding box center [697, 150] width 97 height 23
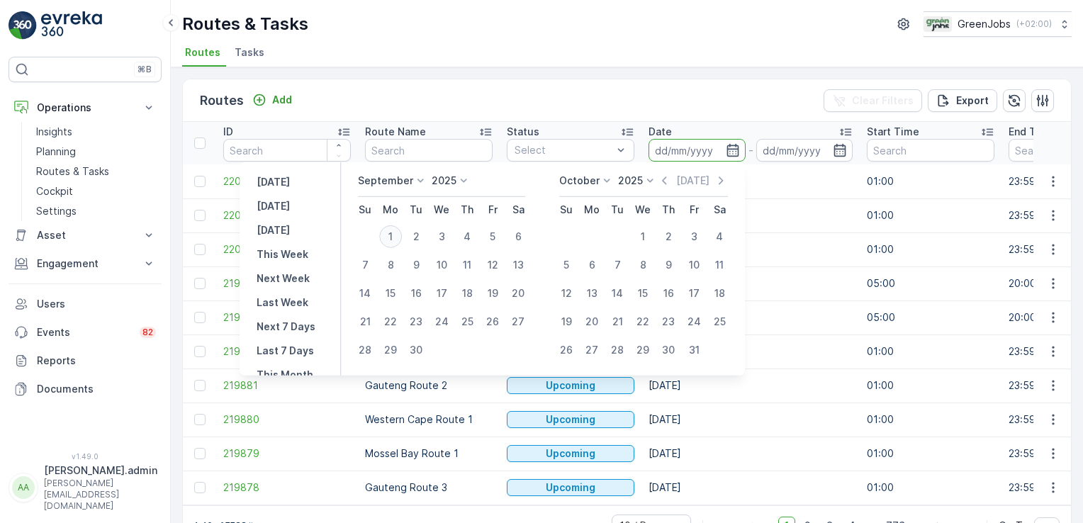
click at [393, 233] on div "1" at bounding box center [390, 236] width 23 height 23
type input "[DATE]"
click at [393, 233] on div "1" at bounding box center [390, 236] width 23 height 23
type input "[DATE]"
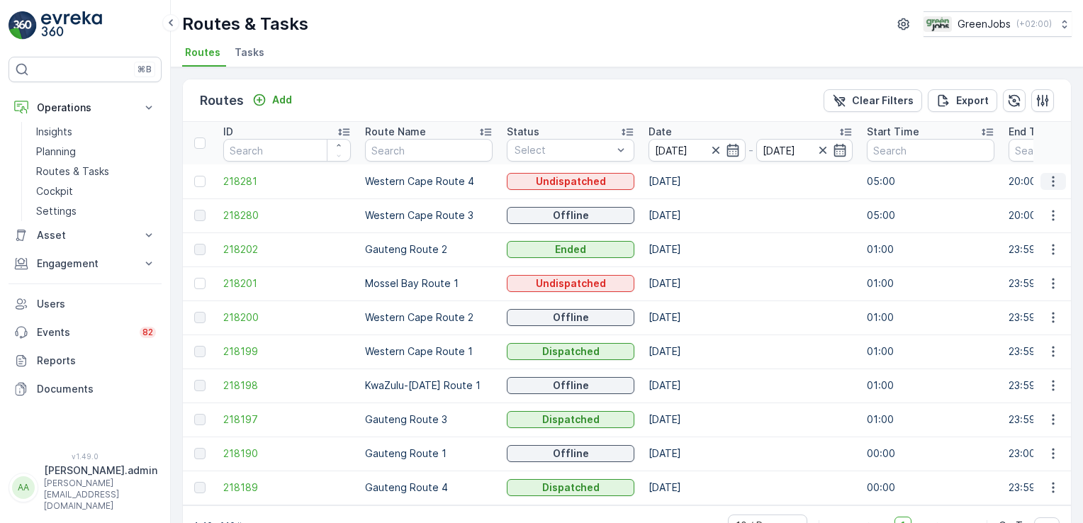
click at [1046, 180] on icon "button" at bounding box center [1053, 181] width 14 height 14
click at [1046, 197] on span "See More Details" at bounding box center [1020, 201] width 82 height 14
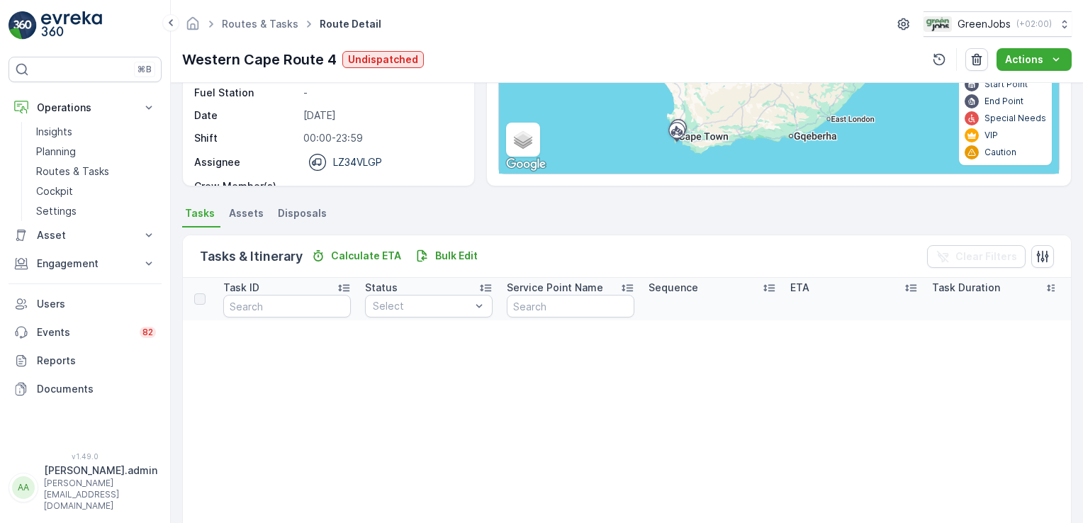
scroll to position [194, 0]
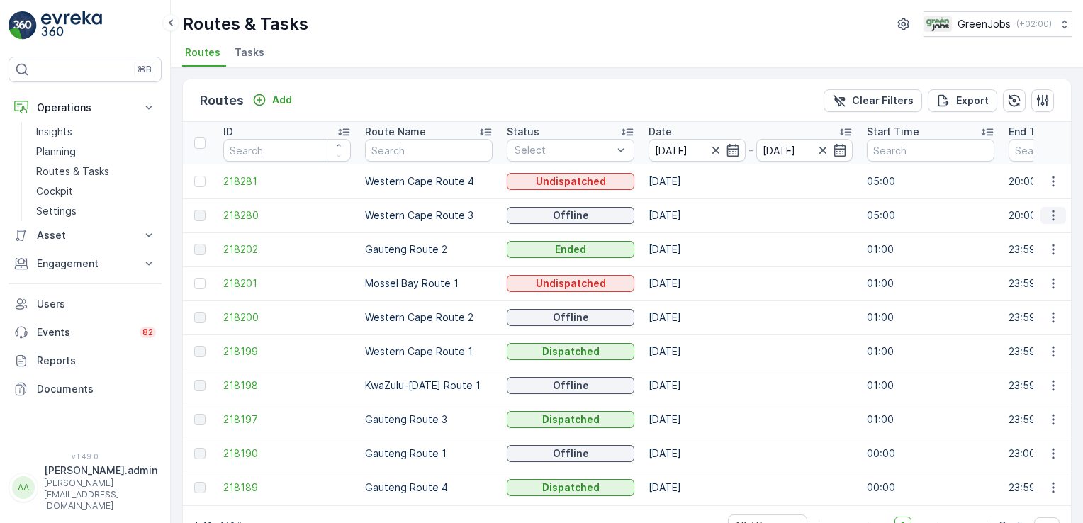
click at [1048, 210] on icon "button" at bounding box center [1053, 215] width 14 height 14
click at [1033, 232] on span "See More Details" at bounding box center [1020, 235] width 82 height 14
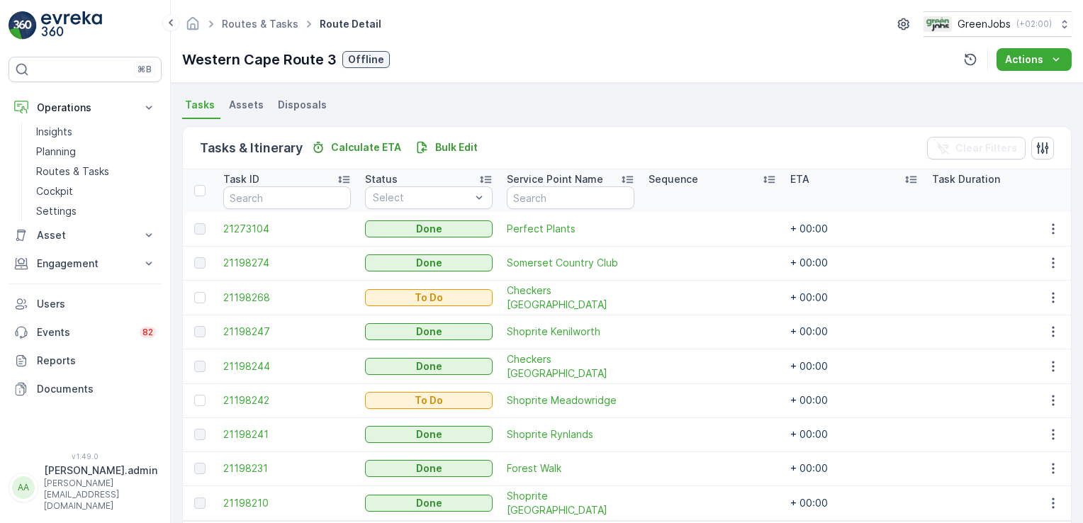
scroll to position [304, 0]
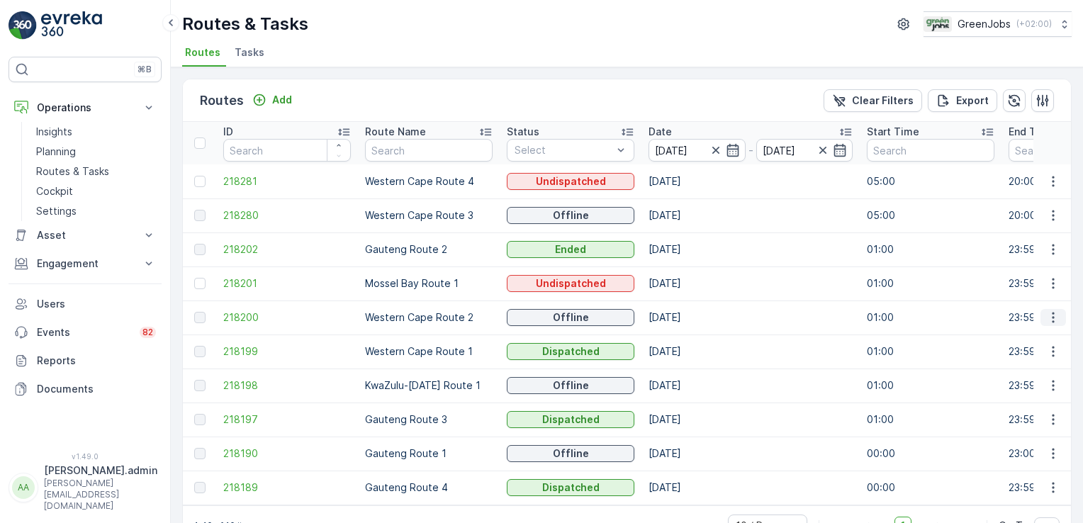
click at [1048, 315] on icon "button" at bounding box center [1053, 317] width 14 height 14
click at [1034, 336] on span "See More Details" at bounding box center [1020, 337] width 82 height 14
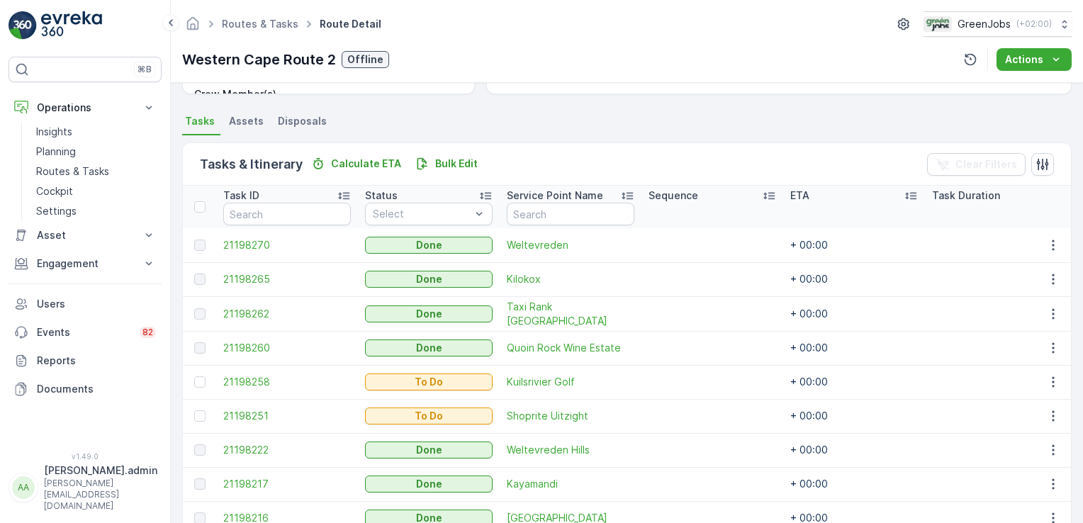
scroll to position [285, 0]
click at [201, 413] on div at bounding box center [199, 414] width 11 height 11
click at [194, 409] on input "checkbox" at bounding box center [194, 409] width 0 height 0
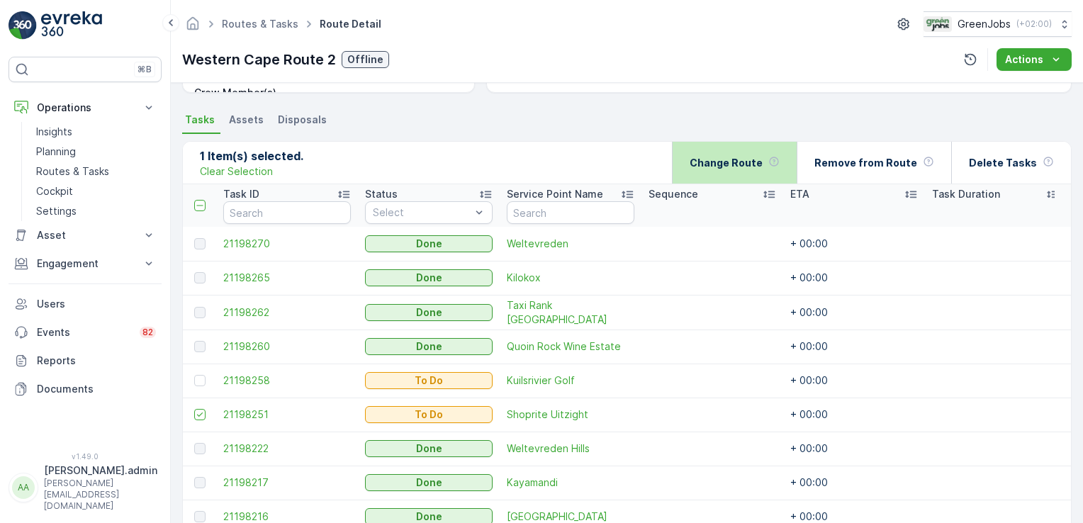
click at [727, 157] on p "Change Route" at bounding box center [726, 163] width 73 height 14
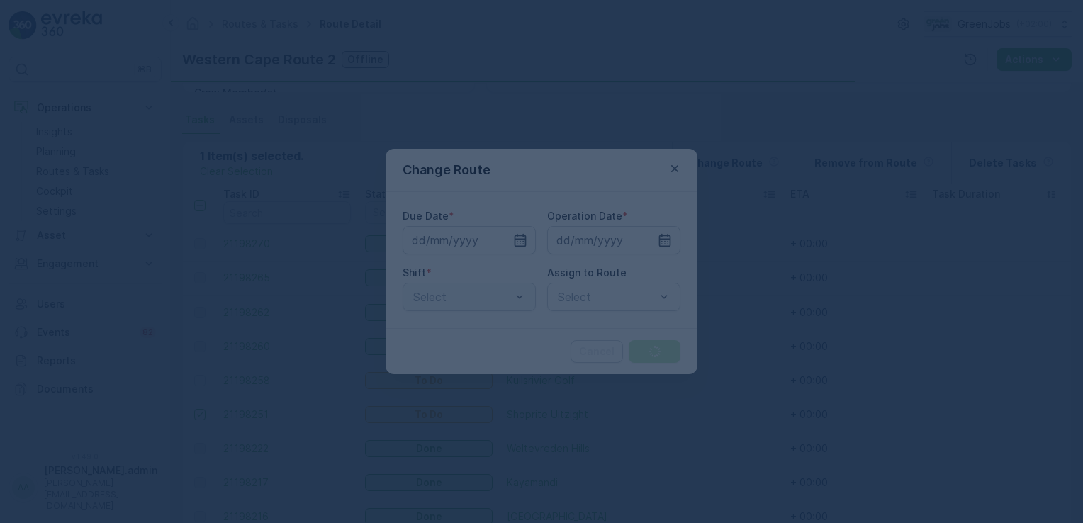
type input "[DATE]"
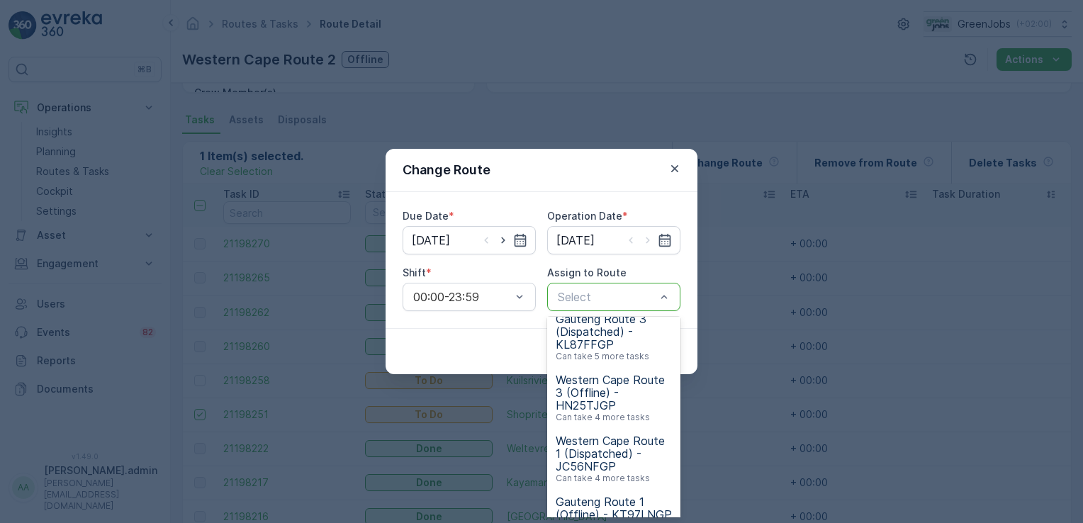
scroll to position [197, 0]
click at [587, 389] on span "Western Cape Route 1 (Dispatched) - JC56NFGP" at bounding box center [614, 391] width 116 height 38
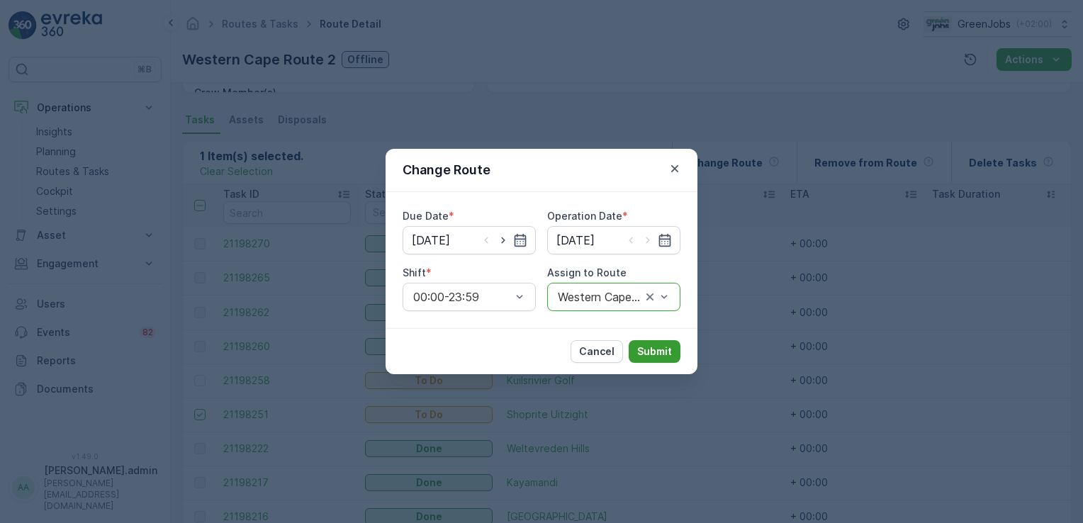
click at [664, 342] on button "Submit" at bounding box center [655, 351] width 52 height 23
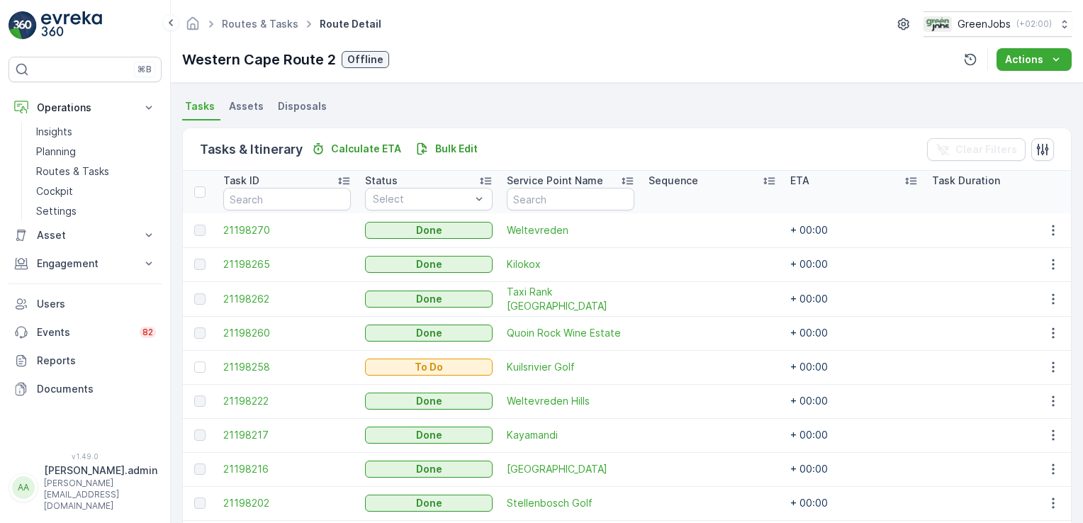
scroll to position [298, 0]
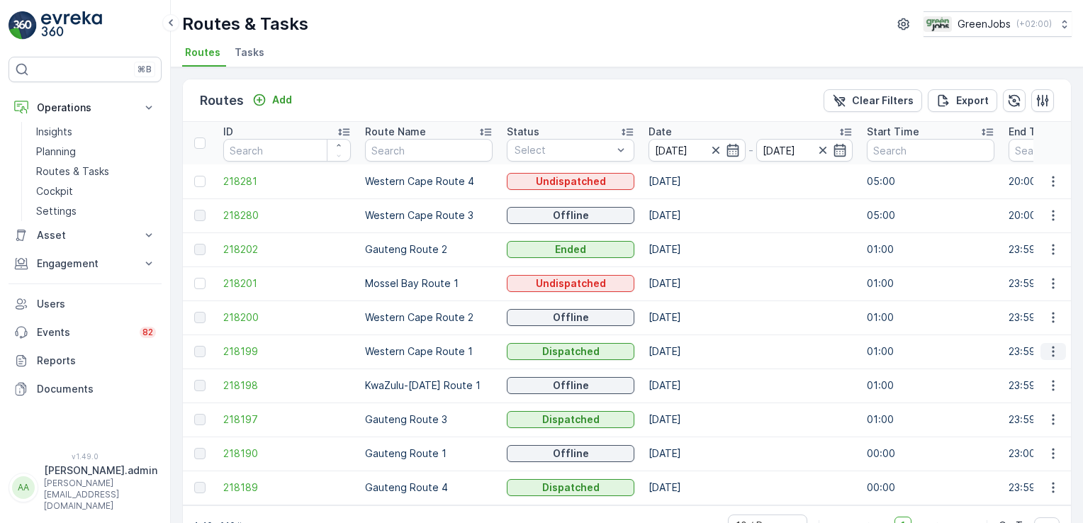
click at [1052, 350] on icon "button" at bounding box center [1053, 352] width 2 height 11
click at [1048, 374] on span "See More Details" at bounding box center [1020, 371] width 82 height 14
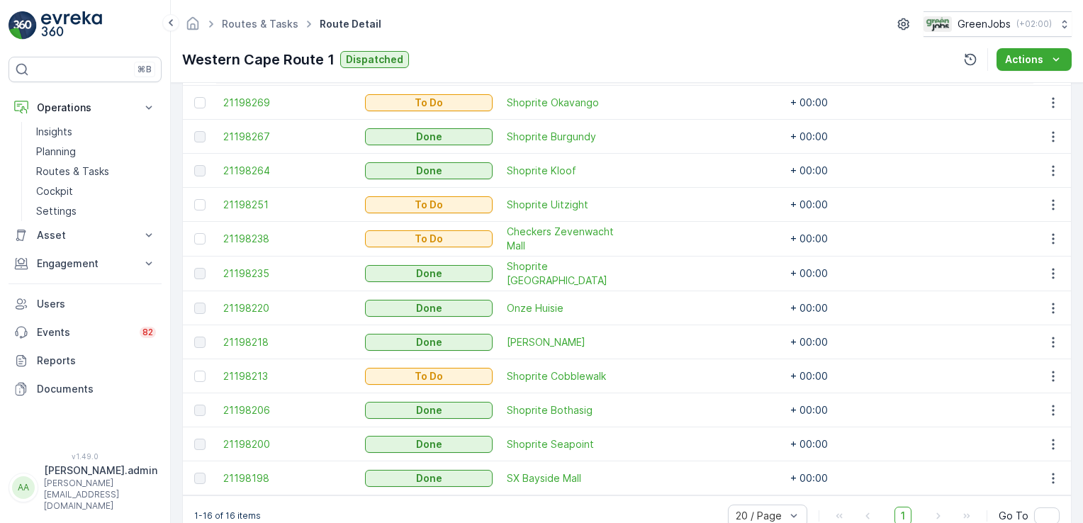
scroll to position [561, 0]
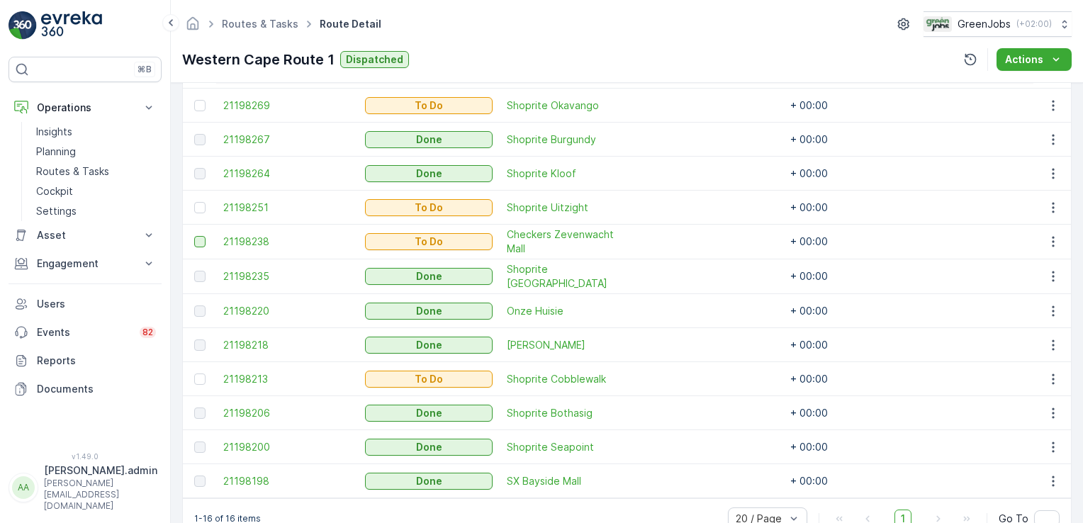
click at [198, 241] on div at bounding box center [199, 241] width 11 height 11
click at [194, 236] on input "checkbox" at bounding box center [194, 236] width 0 height 0
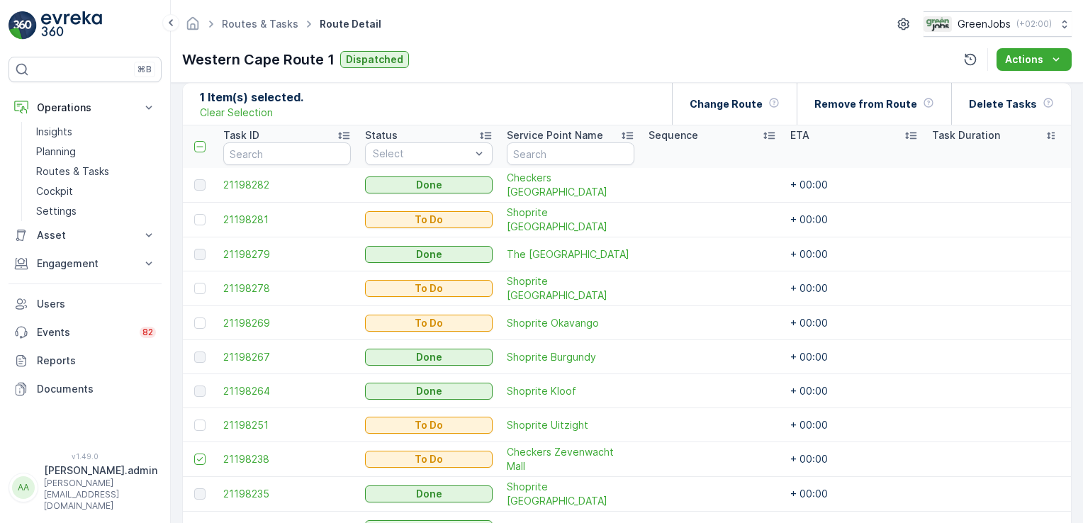
scroll to position [342, 0]
click at [761, 114] on div "Change Route" at bounding box center [735, 105] width 90 height 42
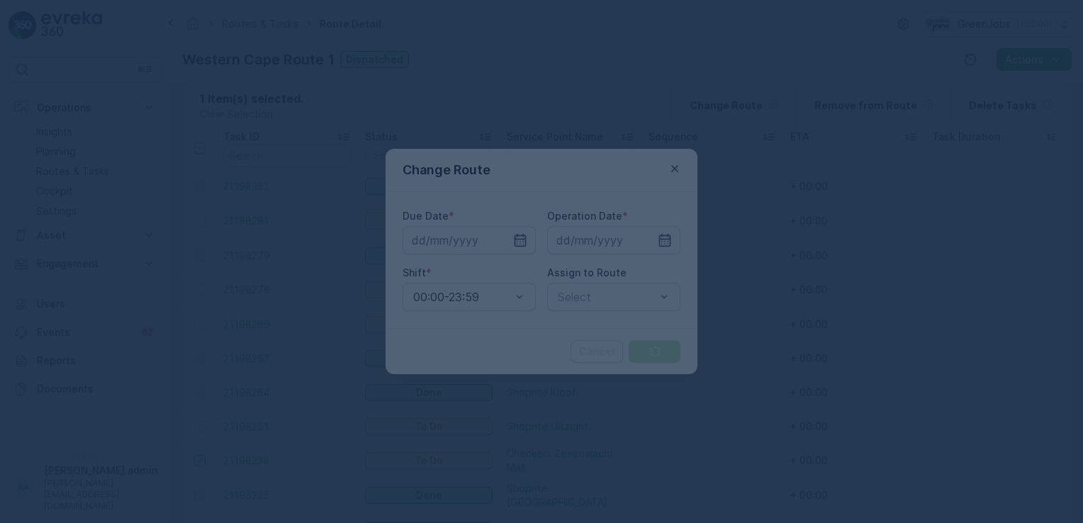
type input "[DATE]"
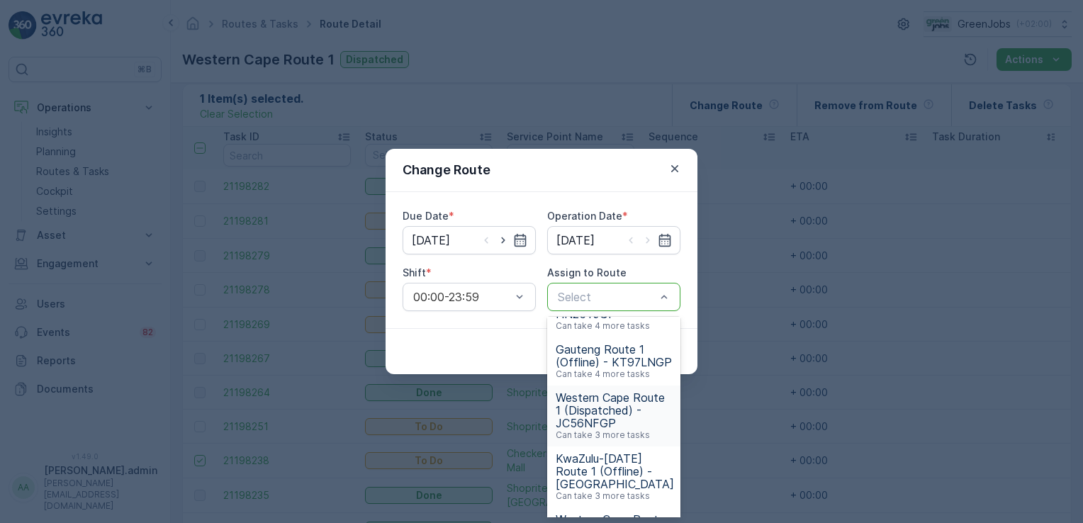
scroll to position [368, 0]
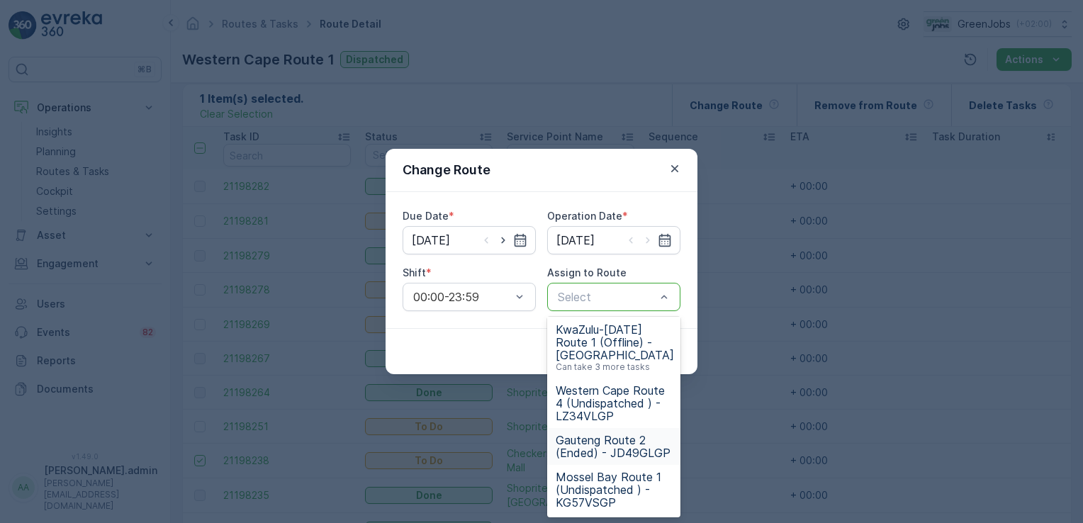
click at [630, 438] on span "Gauteng Route 2 (Ended) - JD49GLGP" at bounding box center [614, 447] width 116 height 26
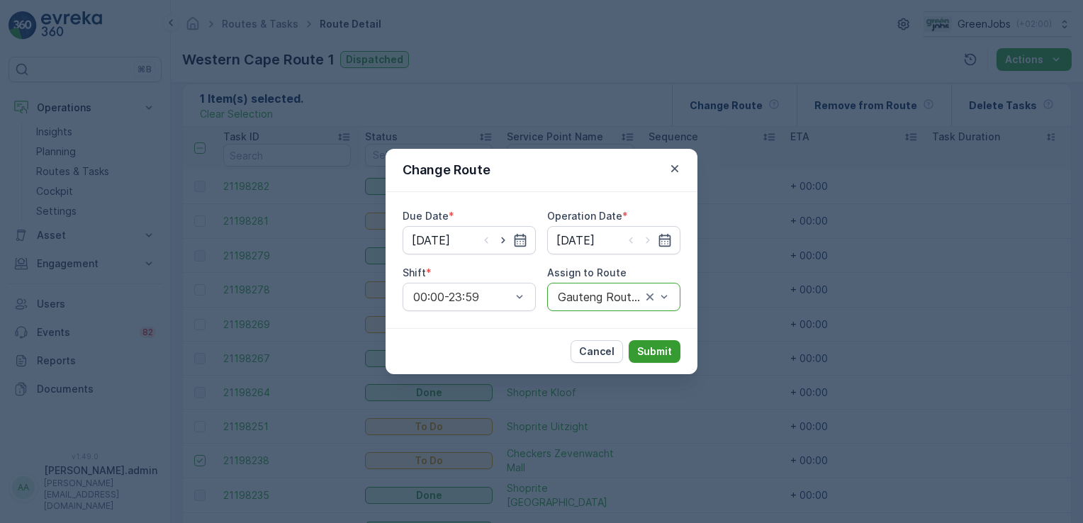
click at [661, 354] on p "Submit" at bounding box center [654, 352] width 35 height 14
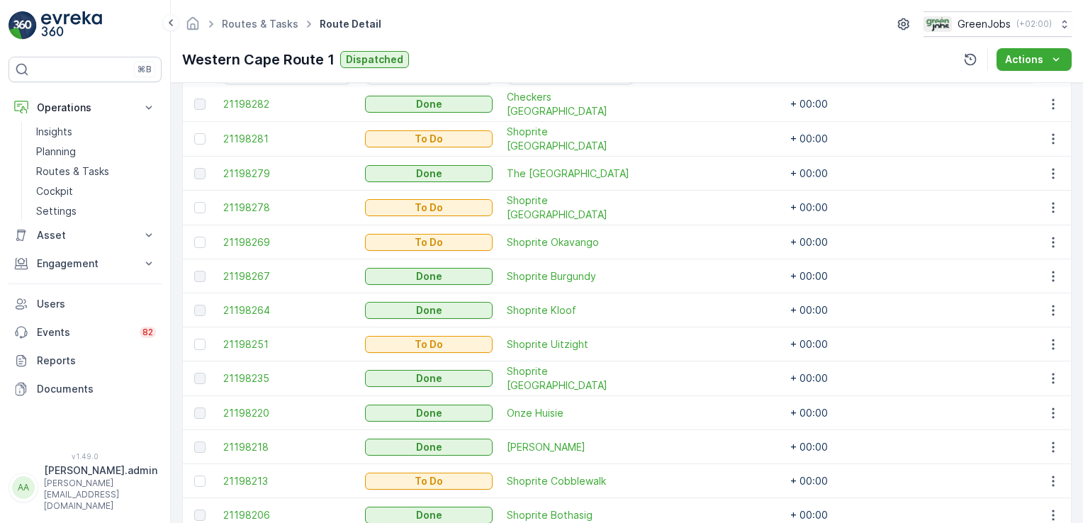
scroll to position [422, 0]
click at [93, 168] on p "Routes & Tasks" at bounding box center [72, 171] width 73 height 14
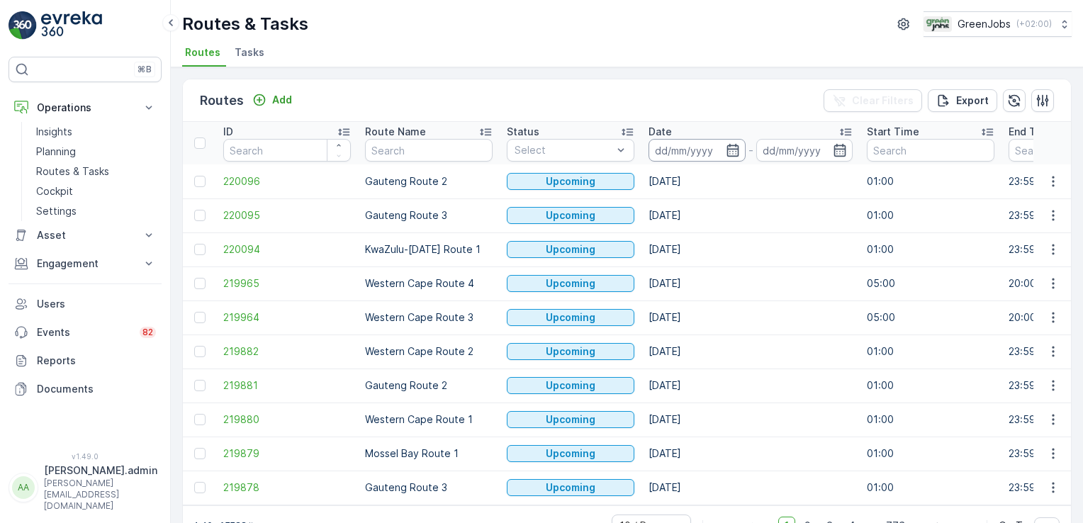
click at [661, 145] on input at bounding box center [697, 150] width 97 height 23
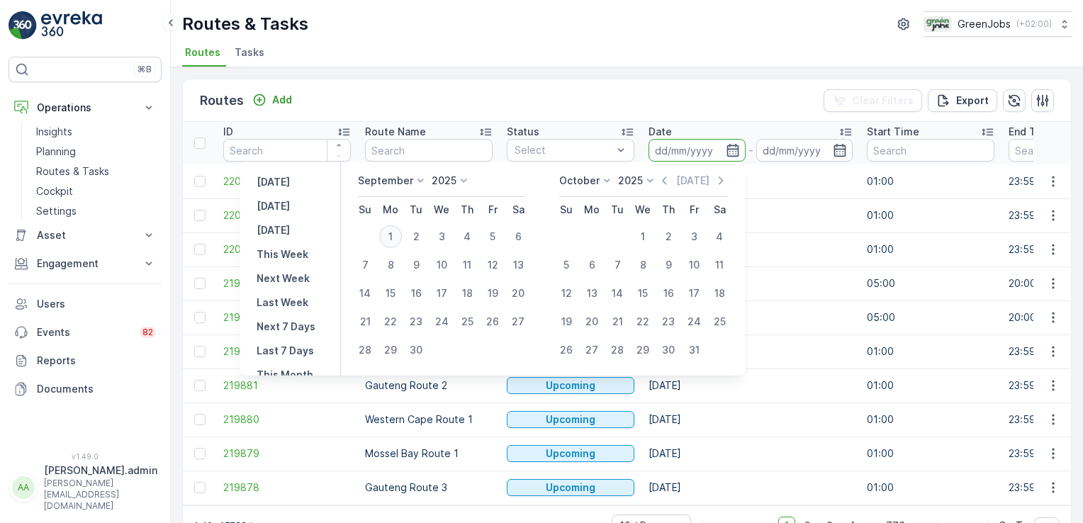
click at [394, 240] on div "1" at bounding box center [390, 236] width 23 height 23
type input "[DATE]"
click at [394, 240] on div "1" at bounding box center [390, 236] width 23 height 23
type input "[DATE]"
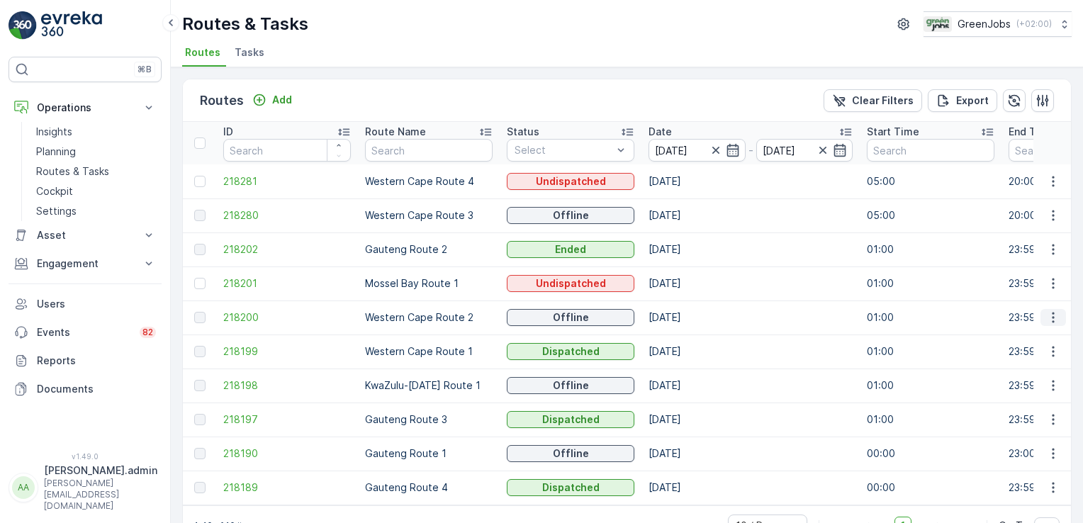
click at [1049, 318] on icon "button" at bounding box center [1053, 317] width 14 height 14
click at [1048, 333] on span "See More Details" at bounding box center [1020, 337] width 82 height 14
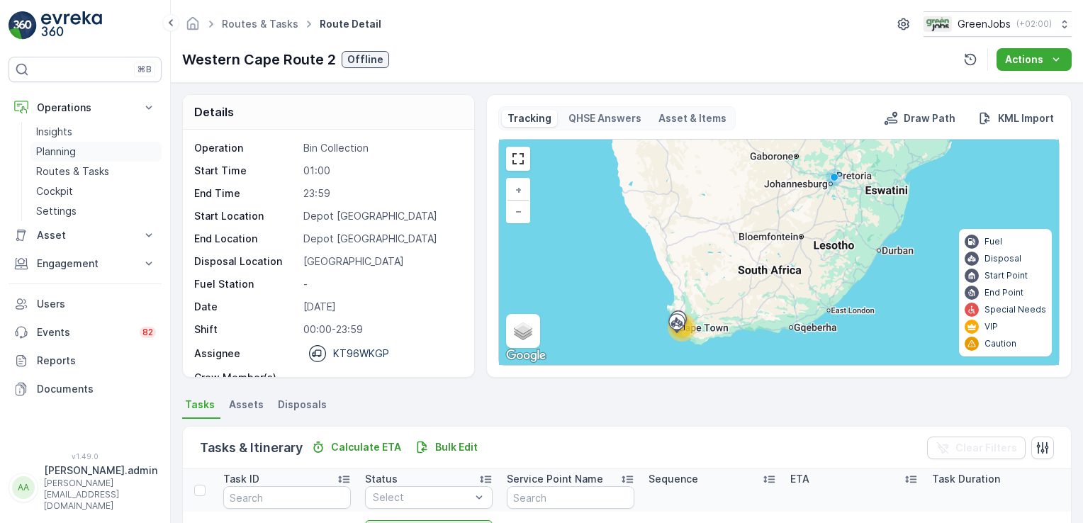
click at [65, 152] on p "Planning" at bounding box center [56, 152] width 40 height 14
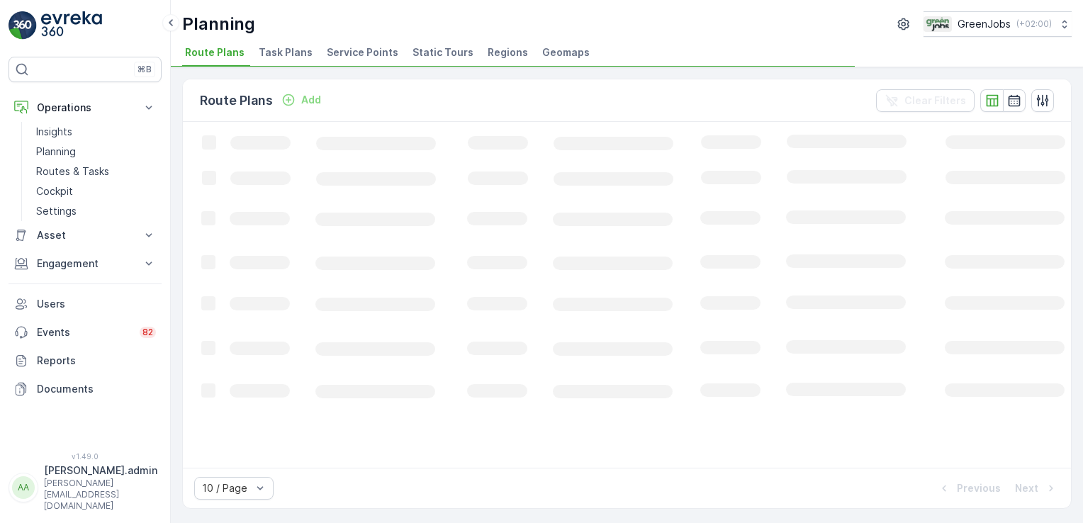
click at [273, 46] on span "Task Plans" at bounding box center [286, 52] width 54 height 14
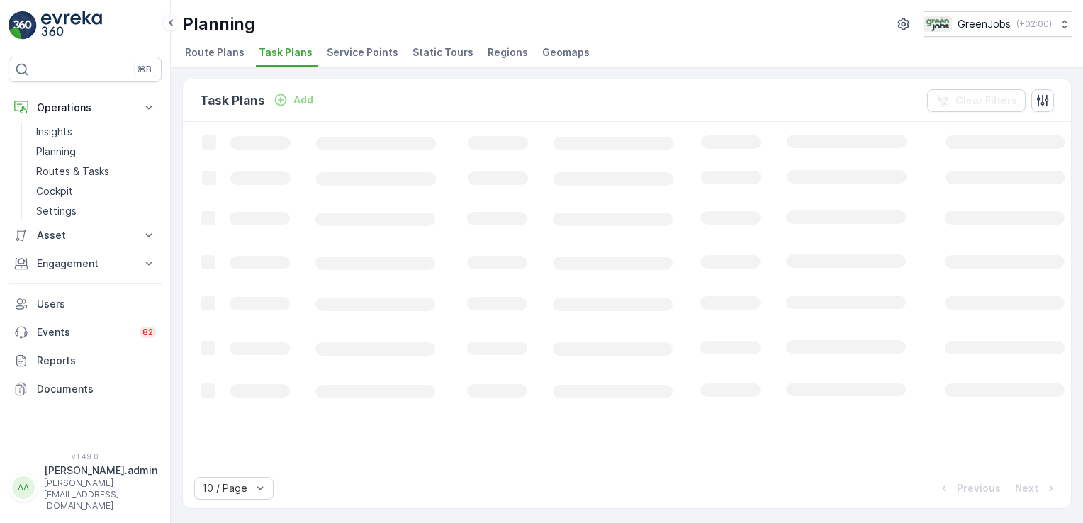
click at [357, 50] on span "Service Points" at bounding box center [363, 52] width 72 height 14
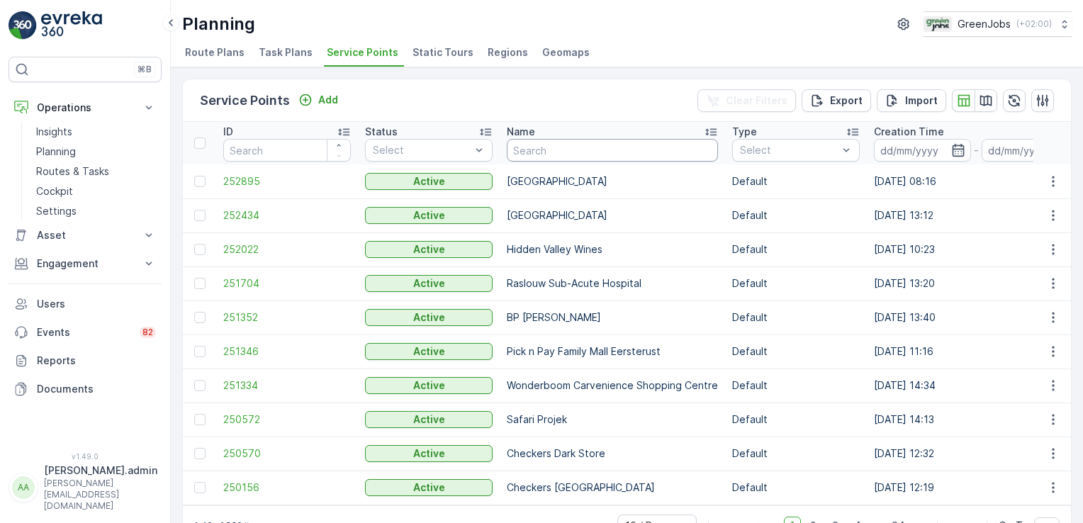
click at [556, 152] on input "text" at bounding box center [612, 150] width 211 height 23
type input "[PERSON_NAME]"
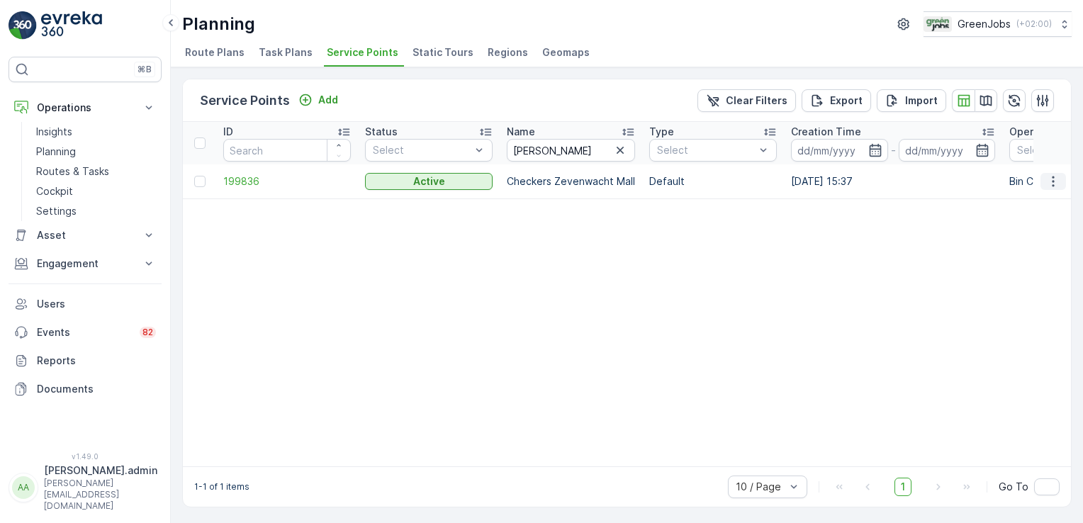
click at [1053, 180] on icon "button" at bounding box center [1053, 181] width 14 height 14
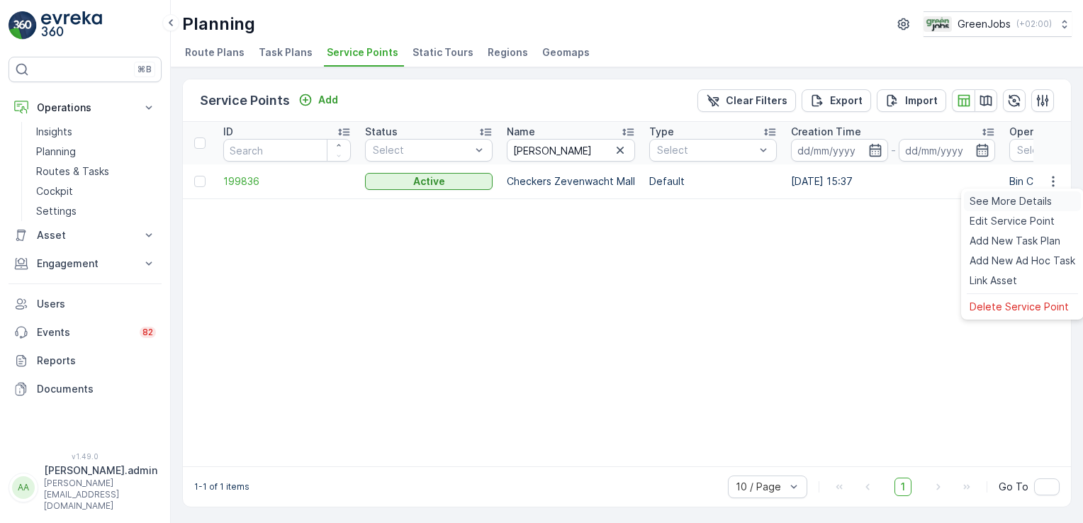
click at [1039, 204] on span "See More Details" at bounding box center [1011, 201] width 82 height 14
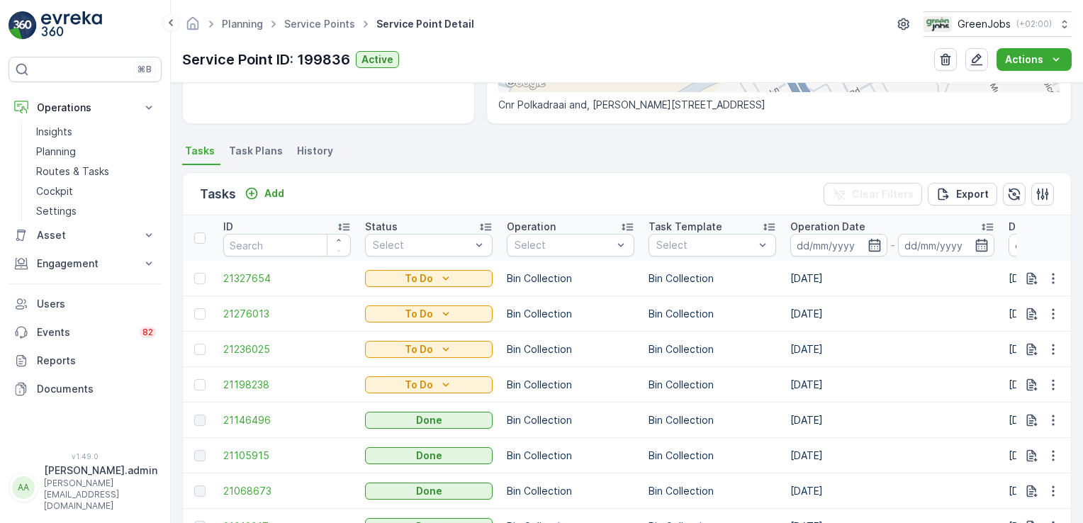
scroll to position [348, 0]
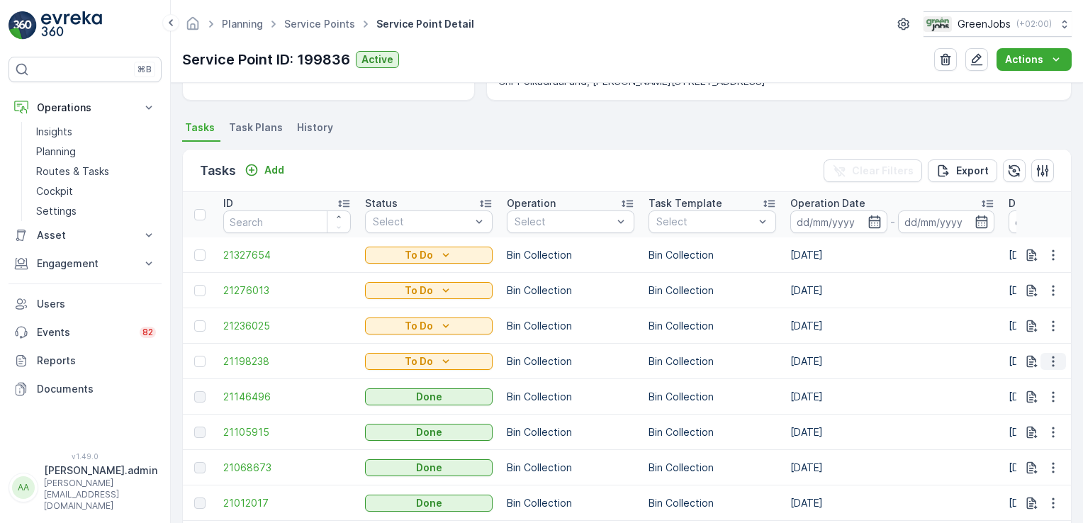
click at [1046, 361] on icon "button" at bounding box center [1053, 361] width 14 height 14
click at [1032, 421] on span "Change Route" at bounding box center [1017, 420] width 69 height 14
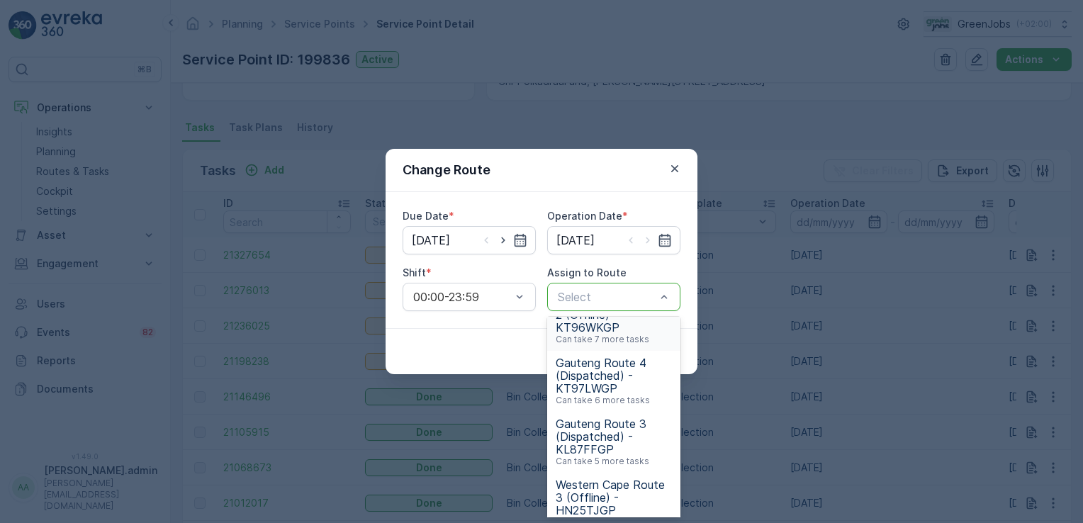
scroll to position [1, 0]
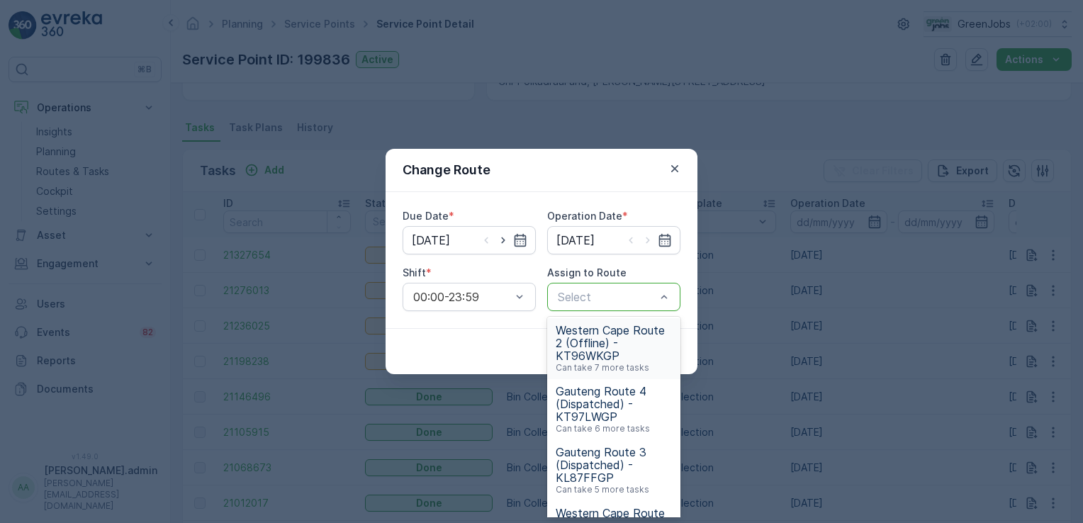
click at [582, 340] on span "Western Cape Route 2 (Offline) - KT96WKGP" at bounding box center [614, 343] width 116 height 38
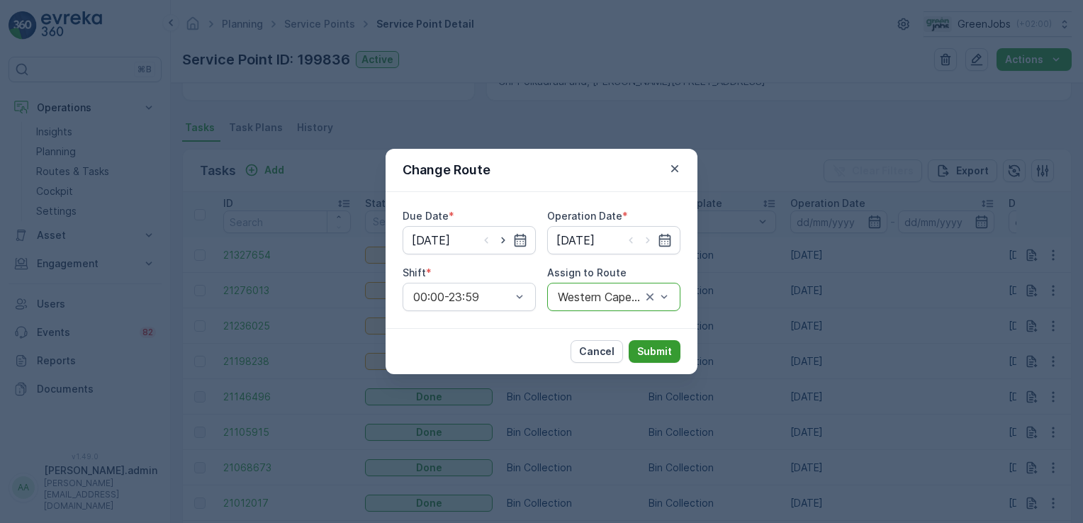
click at [664, 350] on p "Submit" at bounding box center [654, 352] width 35 height 14
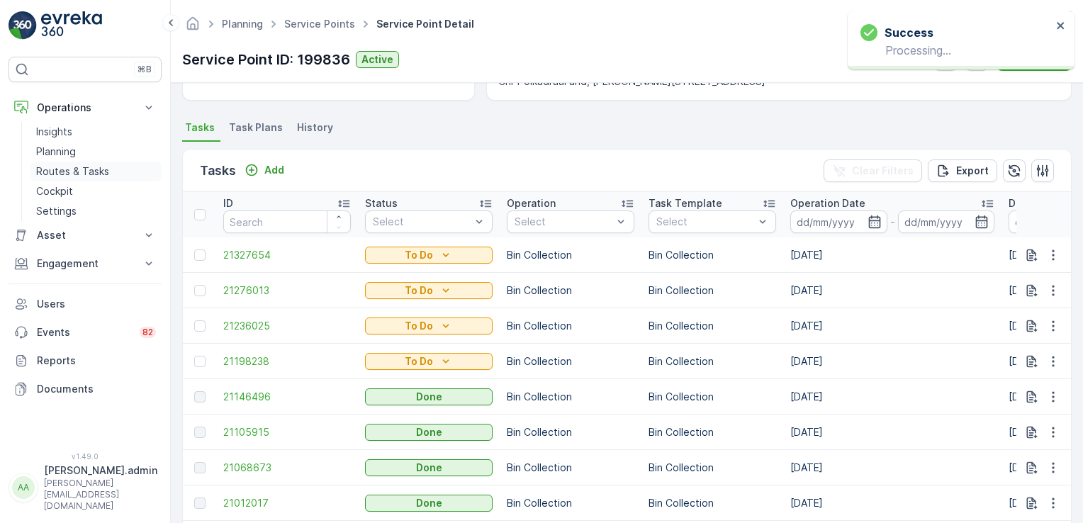
click at [82, 169] on p "Routes & Tasks" at bounding box center [72, 171] width 73 height 14
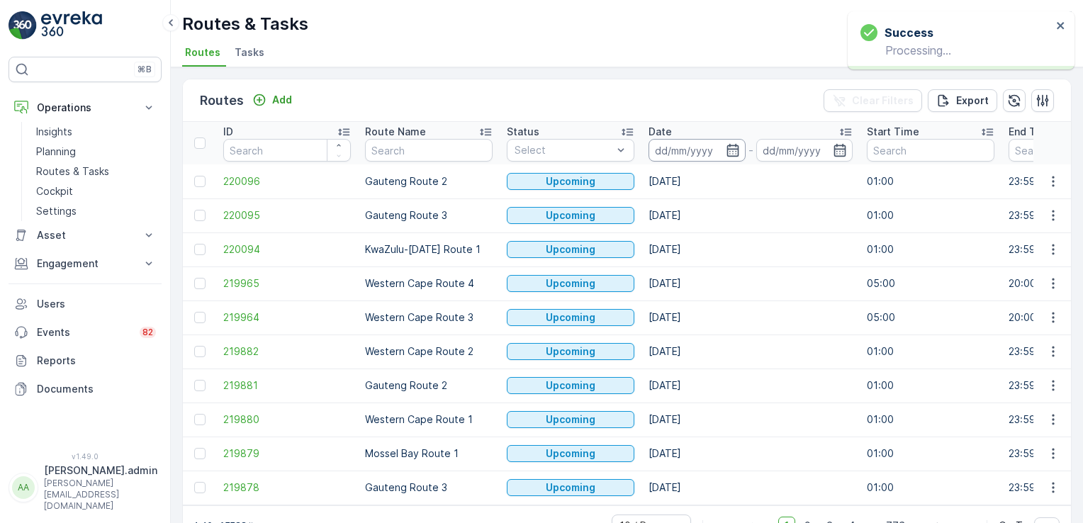
click at [676, 153] on input at bounding box center [697, 150] width 97 height 23
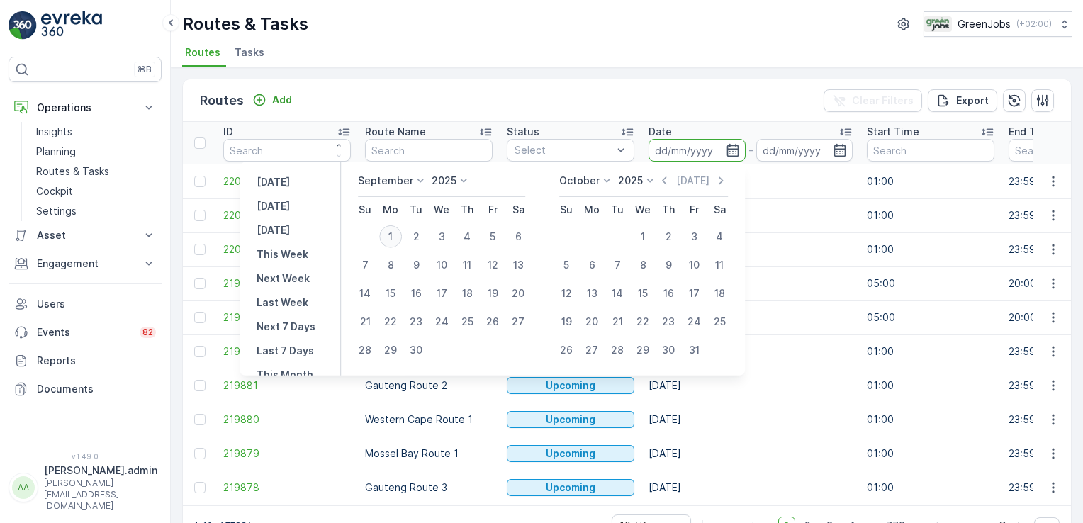
click at [391, 226] on div "1" at bounding box center [390, 236] width 23 height 23
type input "[DATE]"
click at [391, 226] on div "1" at bounding box center [390, 236] width 23 height 23
type input "[DATE]"
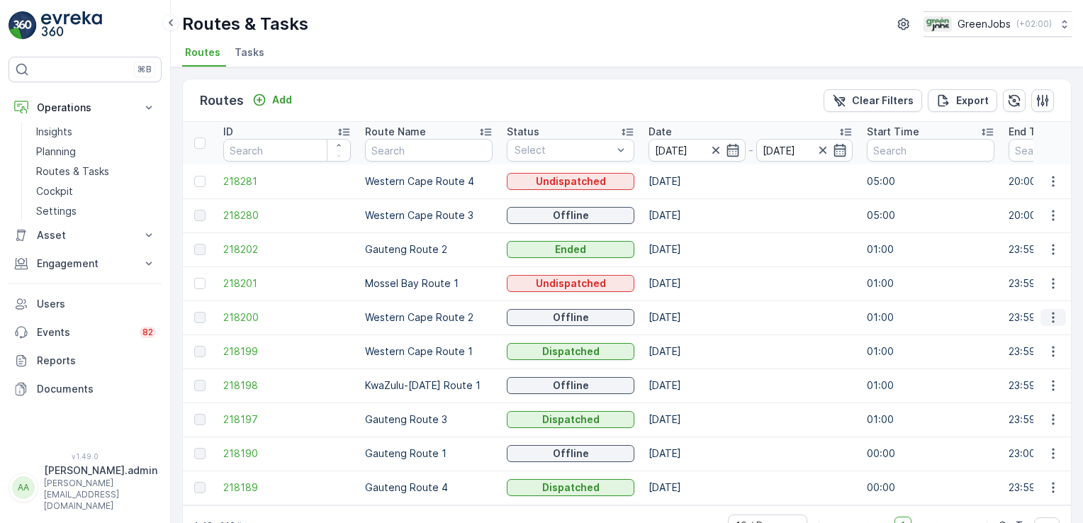
click at [1052, 313] on icon "button" at bounding box center [1053, 317] width 14 height 14
click at [1042, 331] on span "See More Details" at bounding box center [1020, 337] width 82 height 14
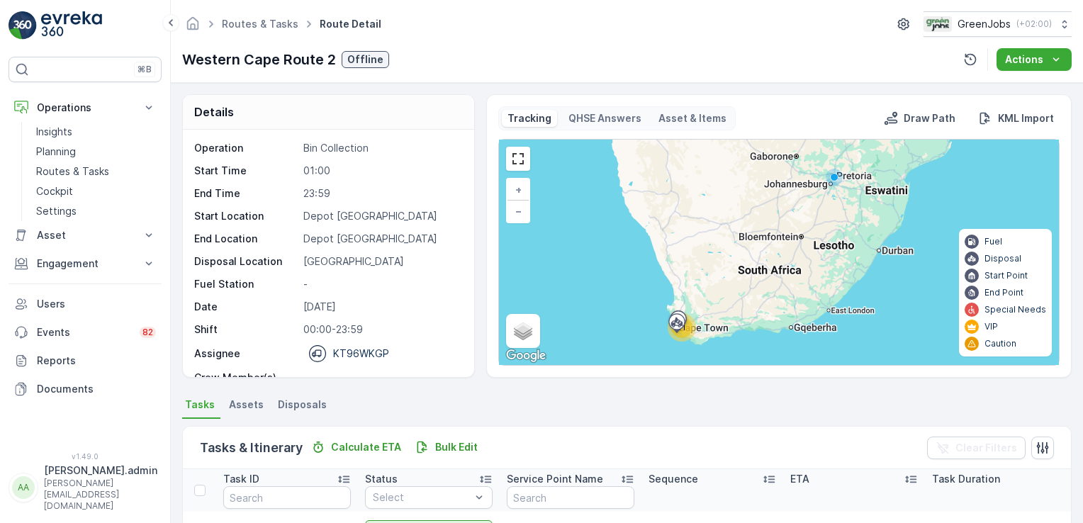
drag, startPoint x: 1078, startPoint y: 148, endPoint x: 1082, endPoint y: 301, distance: 153.2
click at [1080, 307] on div "Details Operation Bin Collection Start Time 01:00 End Time 23:59 Start Location…" at bounding box center [627, 303] width 912 height 440
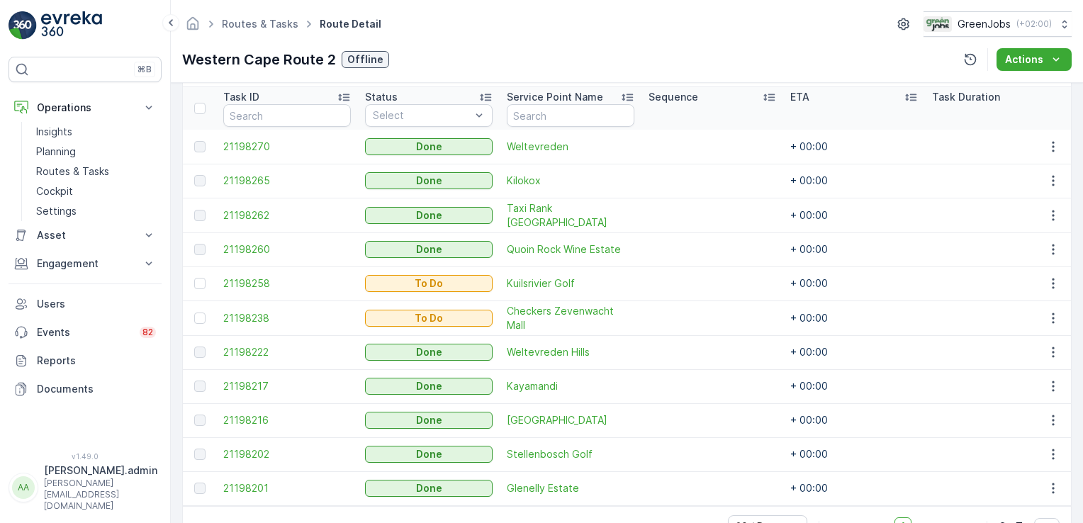
scroll to position [428, 0]
